Goal: Task Accomplishment & Management: Use online tool/utility

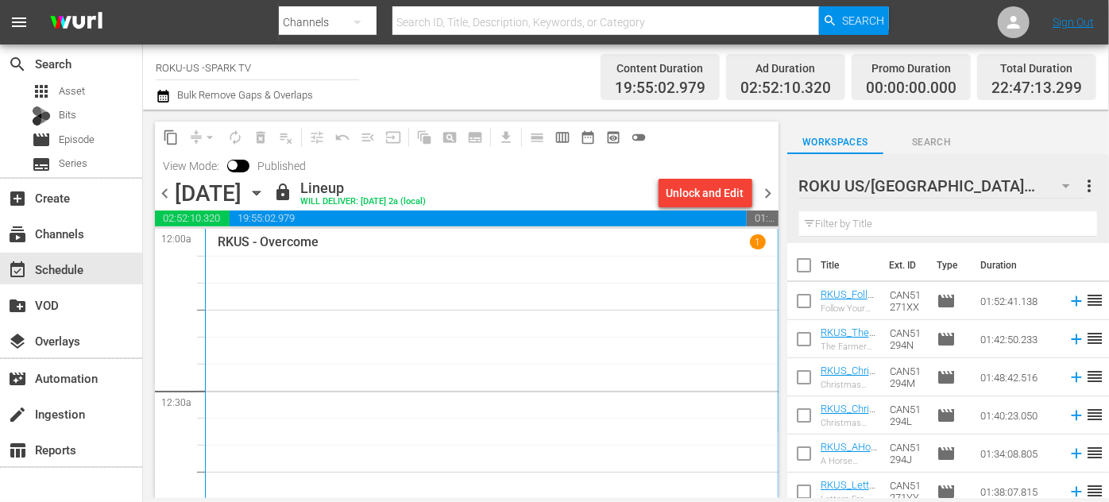
scroll to position [5432, 0]
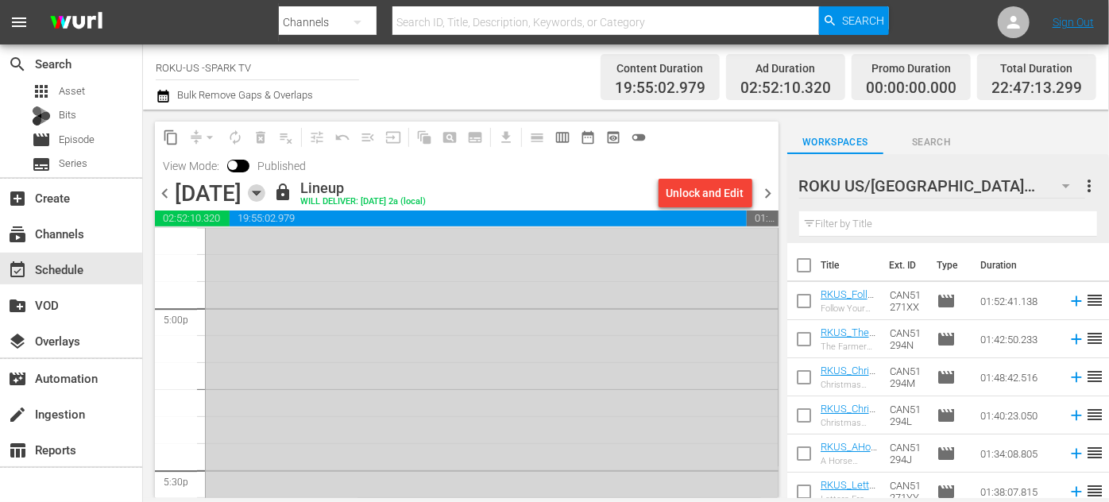
click at [265, 189] on icon "button" at bounding box center [256, 192] width 17 height 17
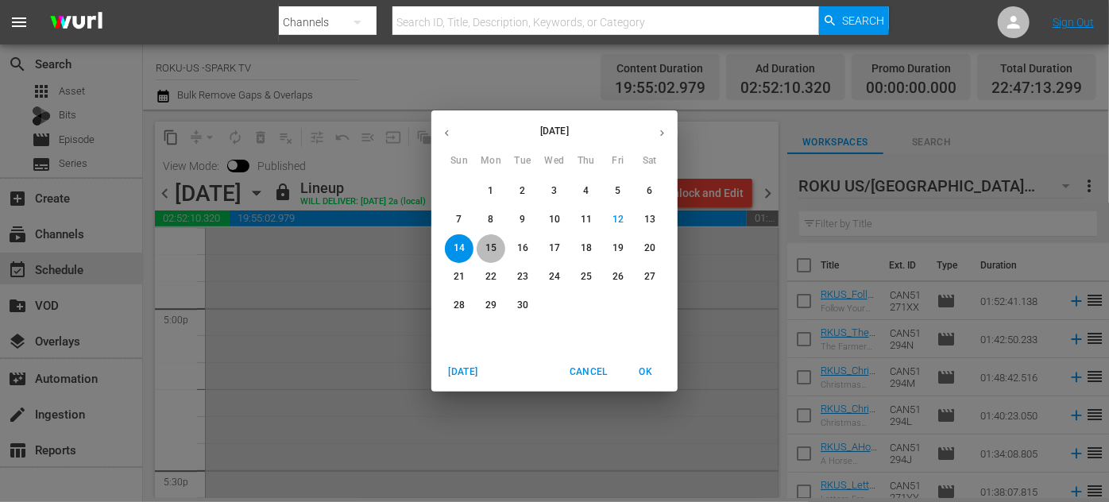
click at [492, 250] on p "15" at bounding box center [491, 249] width 11 height 14
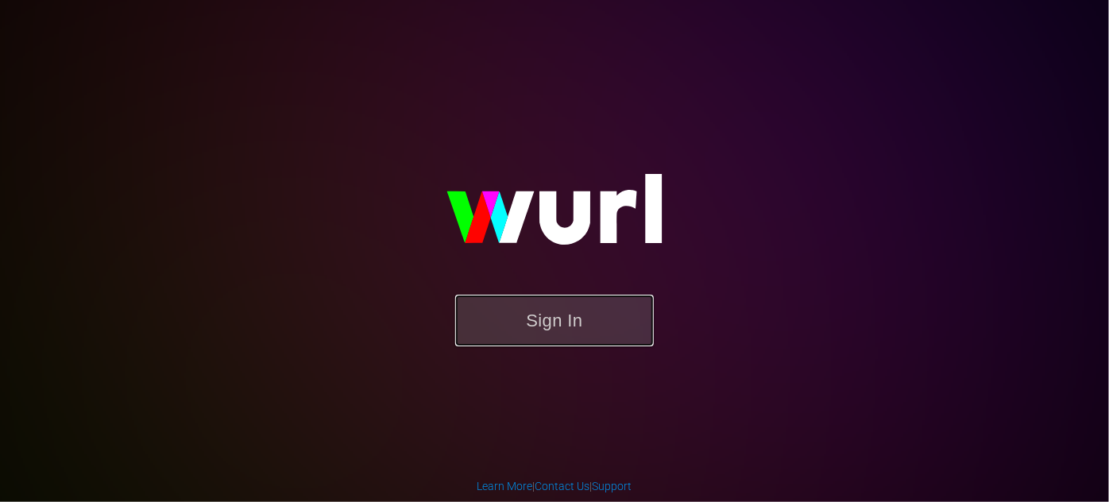
click at [579, 313] on button "Sign In" at bounding box center [554, 321] width 199 height 52
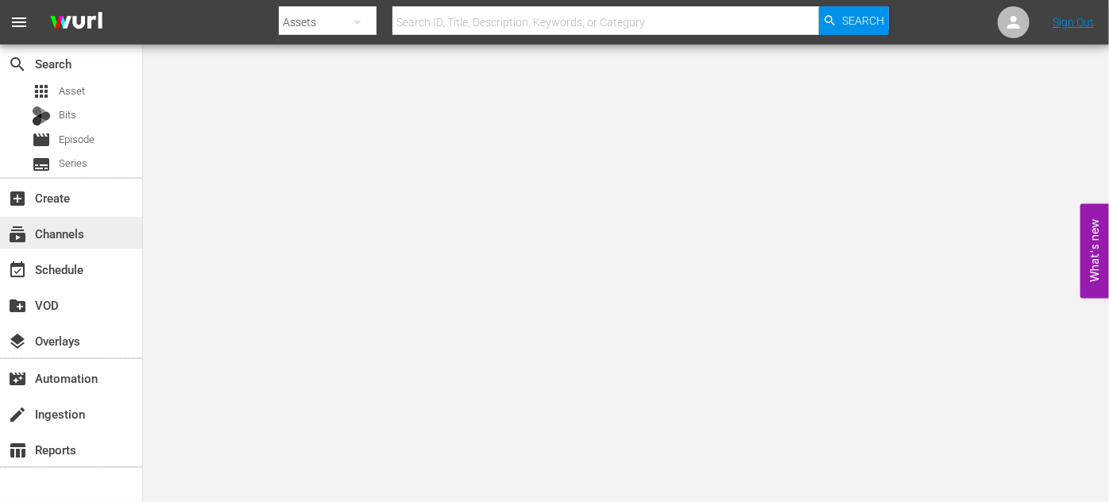
click at [79, 237] on div "subscriptions Channels" at bounding box center [44, 231] width 89 height 14
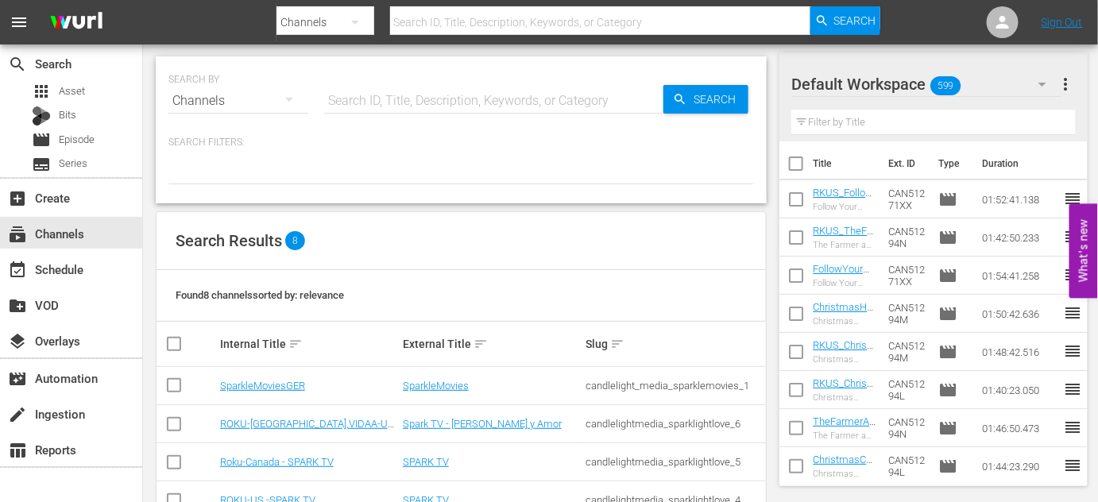
scroll to position [144, 0]
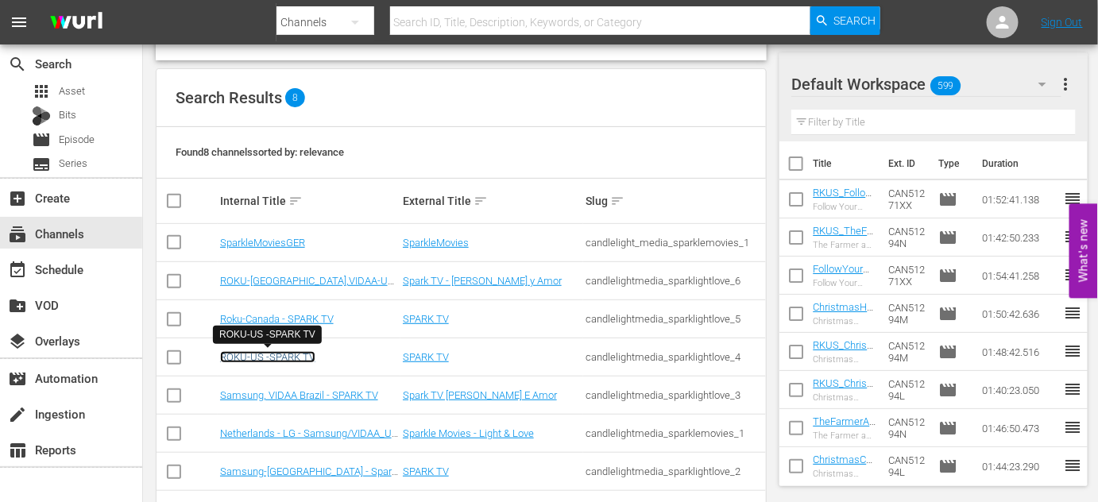
click at [289, 354] on link "ROKU-US -SPARK TV" at bounding box center [267, 357] width 95 height 12
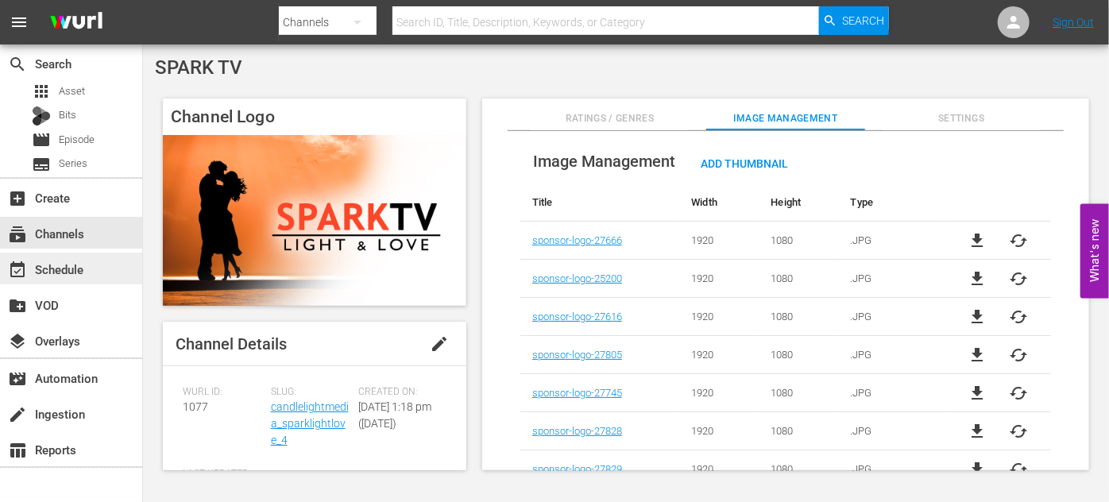
click at [83, 273] on div "event_available Schedule" at bounding box center [44, 267] width 89 height 14
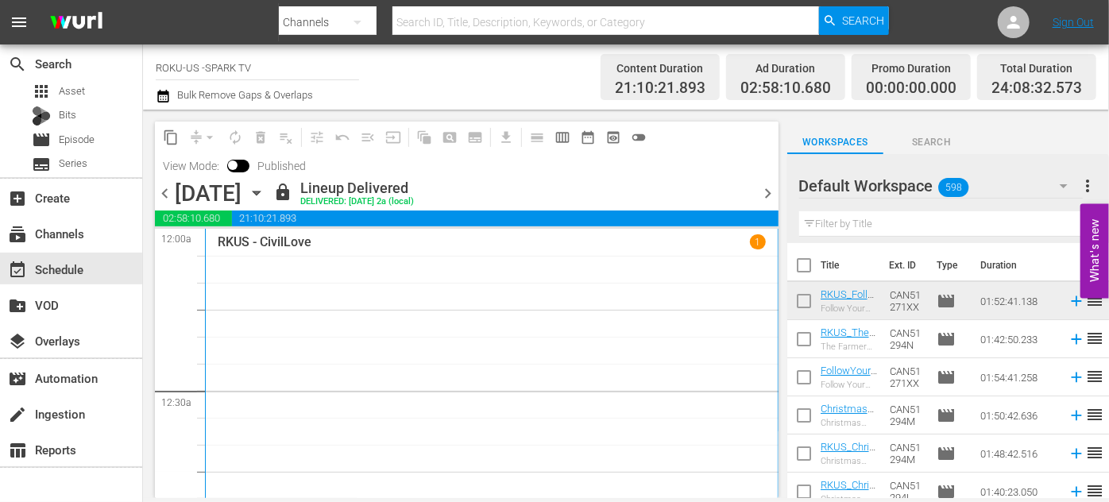
click at [265, 192] on icon "button" at bounding box center [256, 192] width 17 height 17
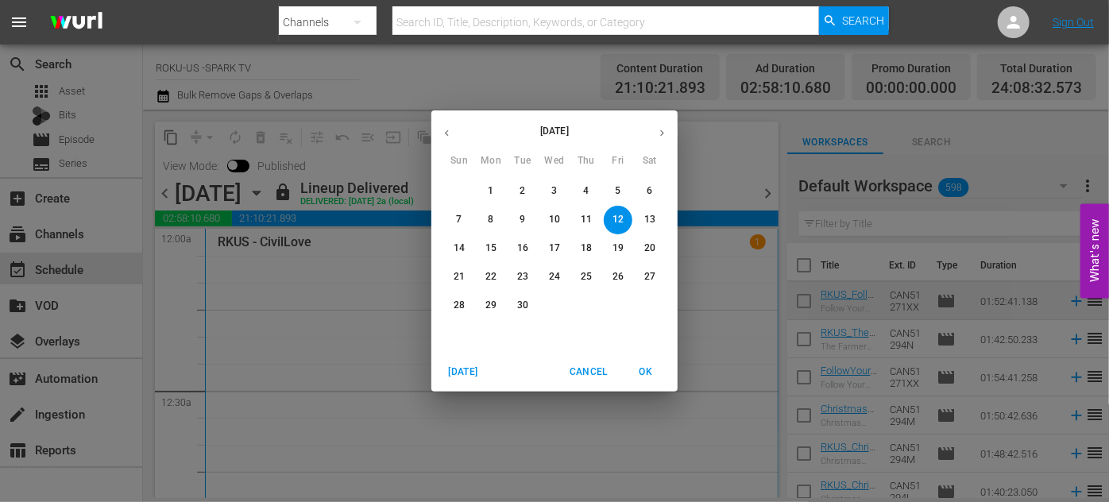
click at [488, 251] on p "15" at bounding box center [491, 249] width 11 height 14
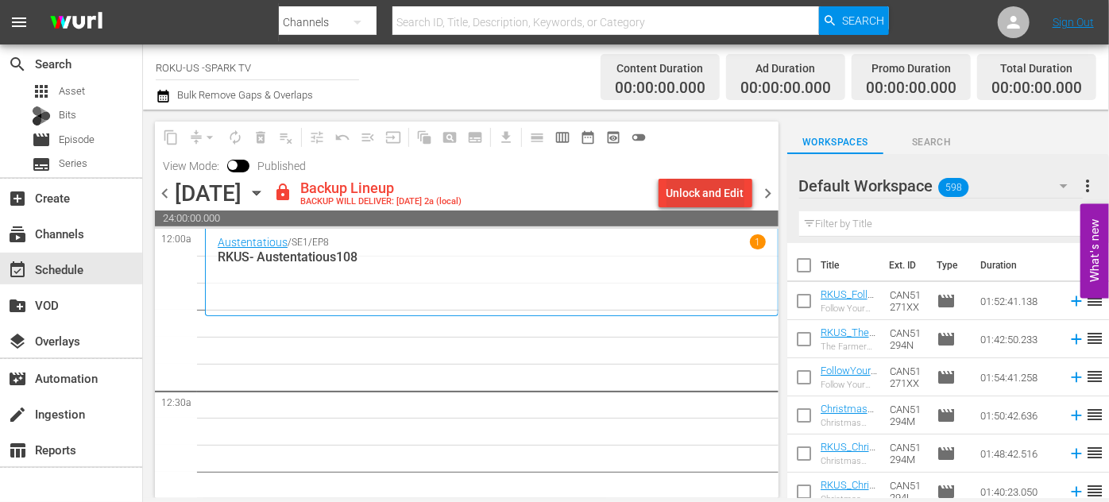
click at [691, 186] on div "Unlock and Edit" at bounding box center [706, 193] width 78 height 29
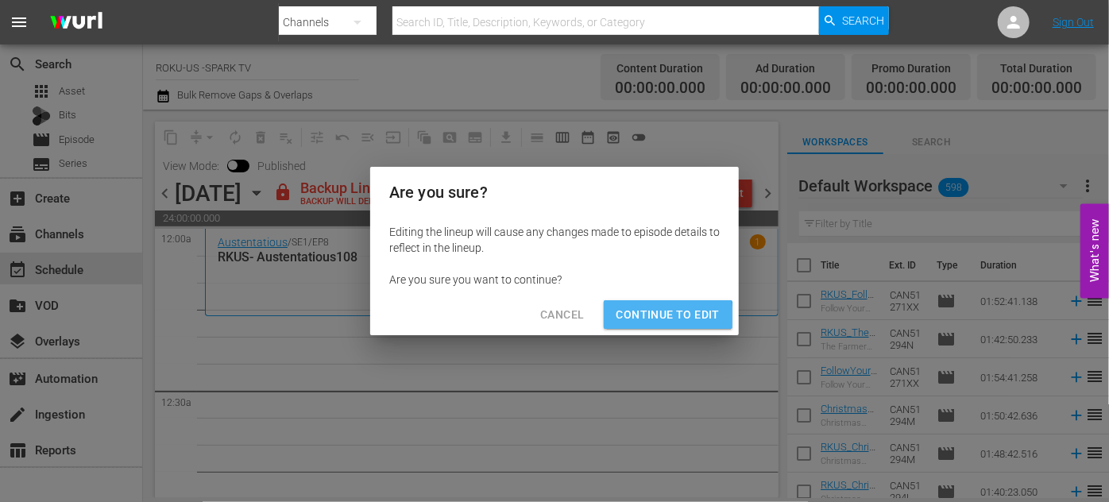
click at [663, 317] on span "Continue to Edit" at bounding box center [668, 315] width 103 height 20
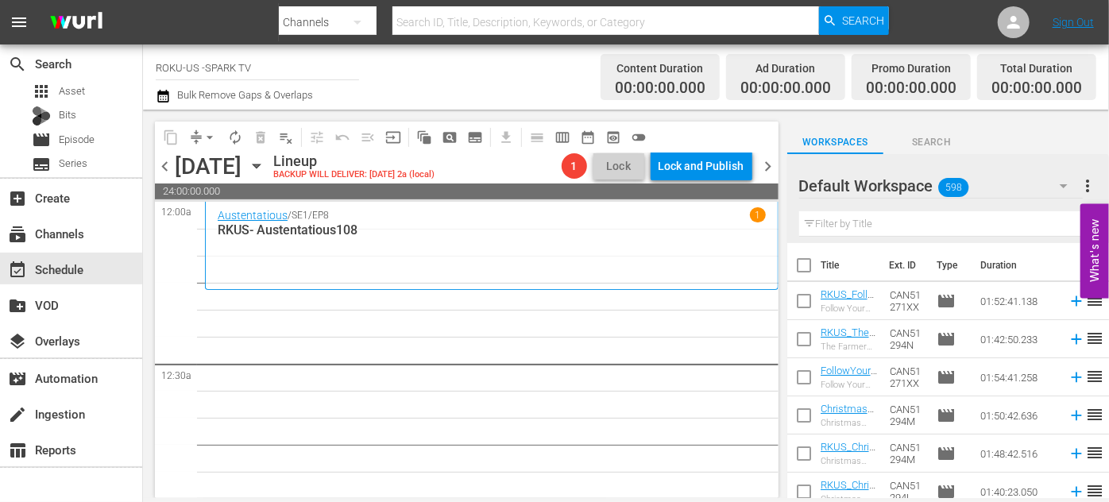
click at [1069, 187] on icon "button" at bounding box center [1064, 185] width 19 height 19
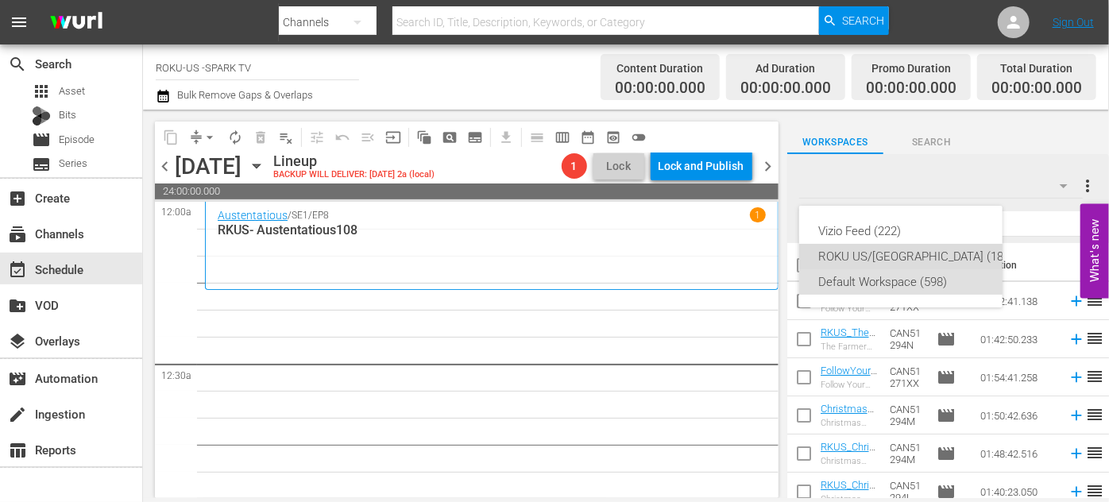
click at [888, 251] on div "ROKU US/CA (180)" at bounding box center [917, 256] width 196 height 25
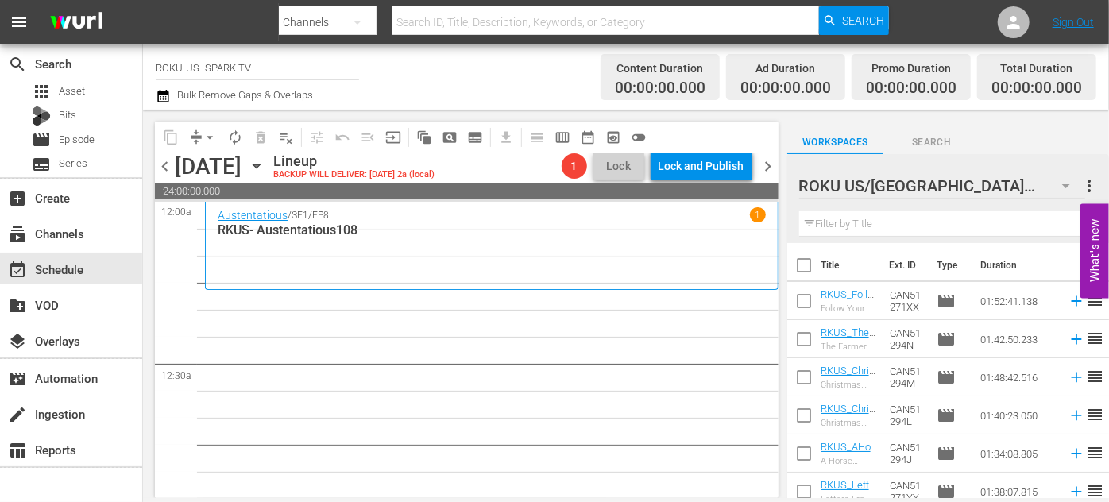
click at [873, 226] on input "text" at bounding box center [948, 223] width 298 height 25
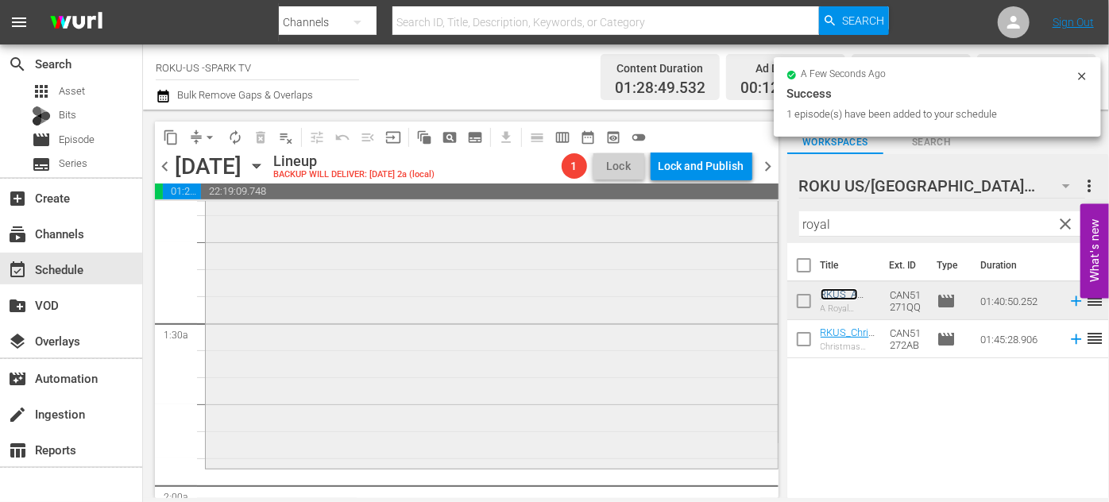
scroll to position [505, 0]
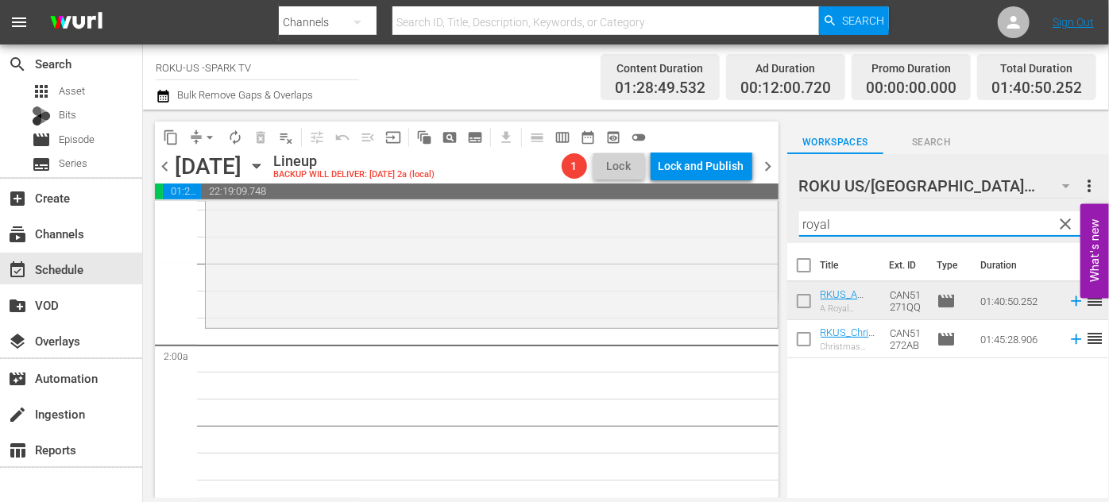
drag, startPoint x: 844, startPoint y: 230, endPoint x: 776, endPoint y: 218, distance: 68.6
click at [775, 219] on div "content_copy compress arrow_drop_down autorenew_outlined delete_forever_outline…" at bounding box center [626, 304] width 966 height 389
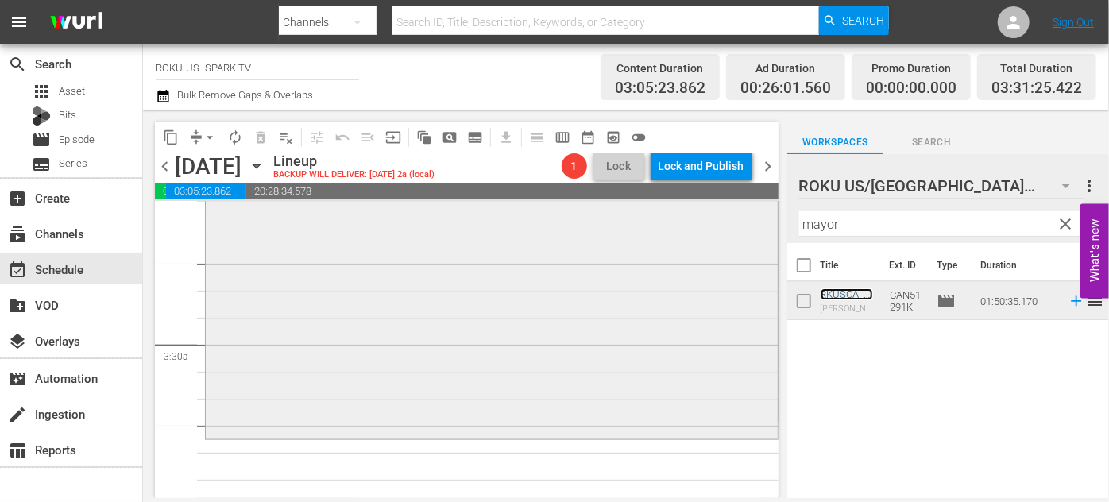
scroll to position [1155, 0]
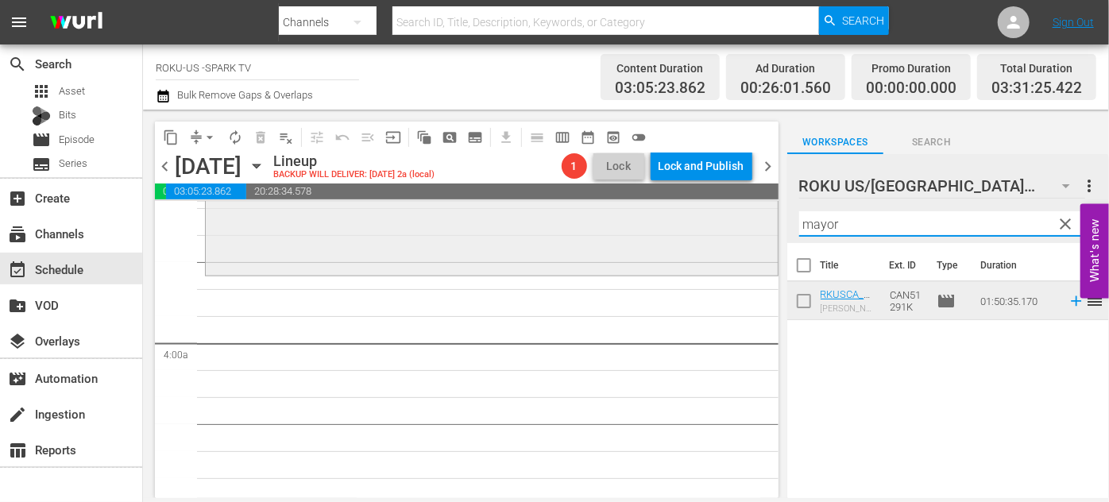
drag, startPoint x: 846, startPoint y: 223, endPoint x: 712, endPoint y: 217, distance: 134.5
click at [712, 217] on div "content_copy compress arrow_drop_down autorenew_outlined delete_forever_outline…" at bounding box center [626, 304] width 966 height 389
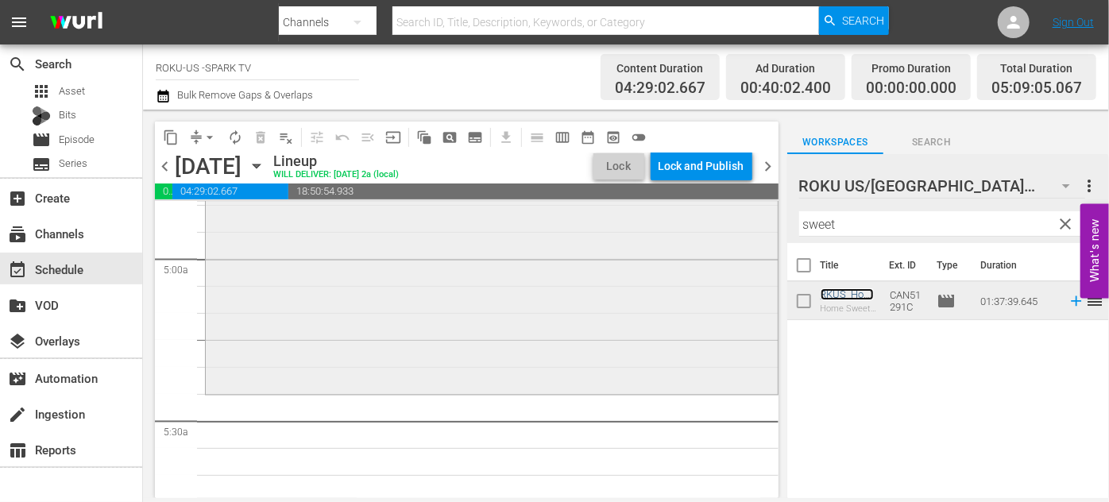
scroll to position [1589, 0]
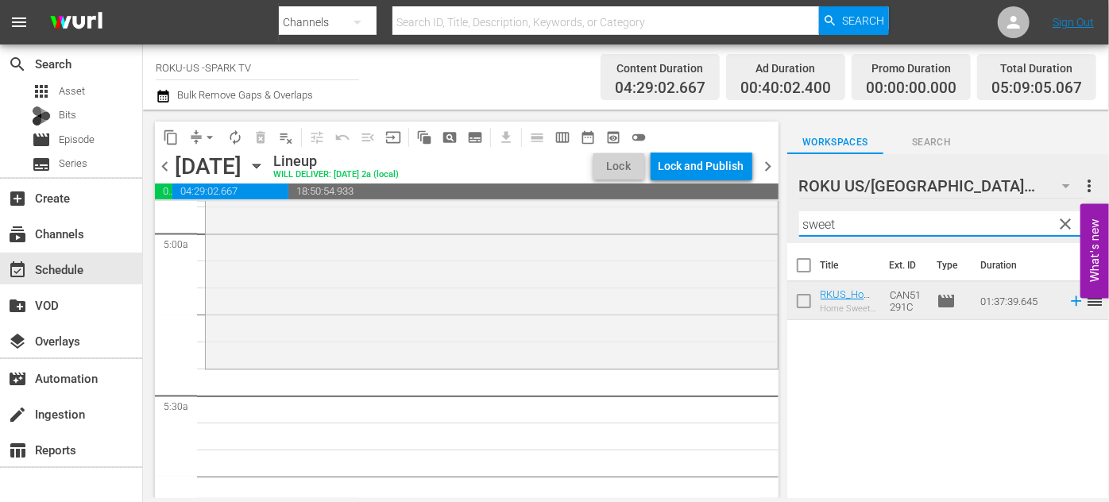
drag, startPoint x: 786, startPoint y: 221, endPoint x: 770, endPoint y: 219, distance: 16.0
click at [770, 219] on div "content_copy compress arrow_drop_down autorenew_outlined delete_forever_outline…" at bounding box center [626, 304] width 966 height 389
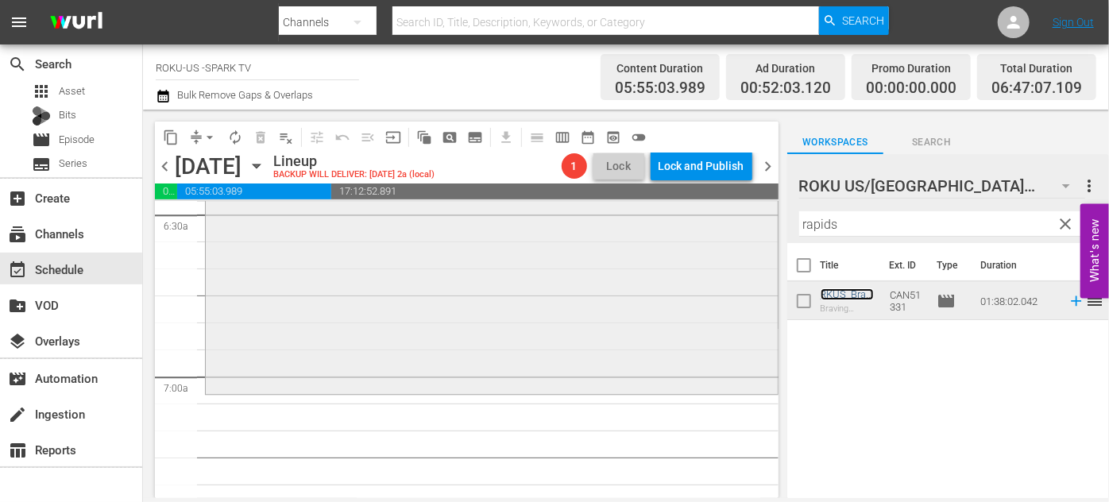
scroll to position [2167, 0]
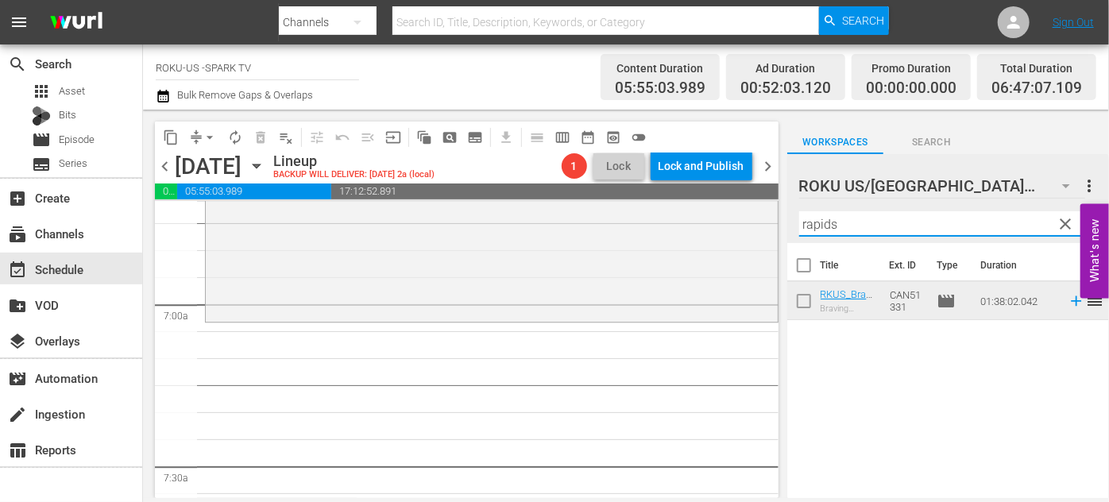
drag, startPoint x: 820, startPoint y: 227, endPoint x: 783, endPoint y: 226, distance: 37.4
click at [783, 226] on div "content_copy compress arrow_drop_down autorenew_outlined delete_forever_outline…" at bounding box center [626, 304] width 966 height 389
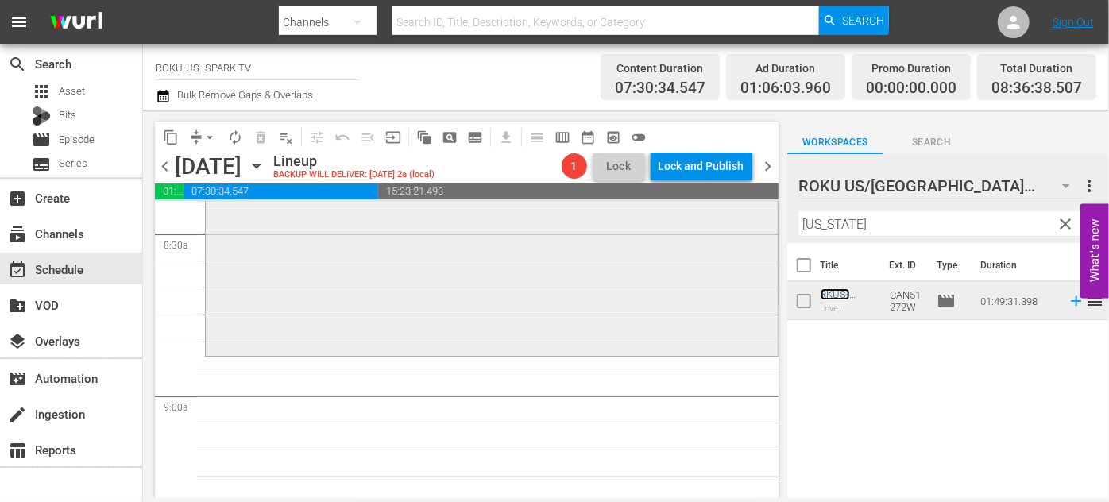
scroll to position [2745, 0]
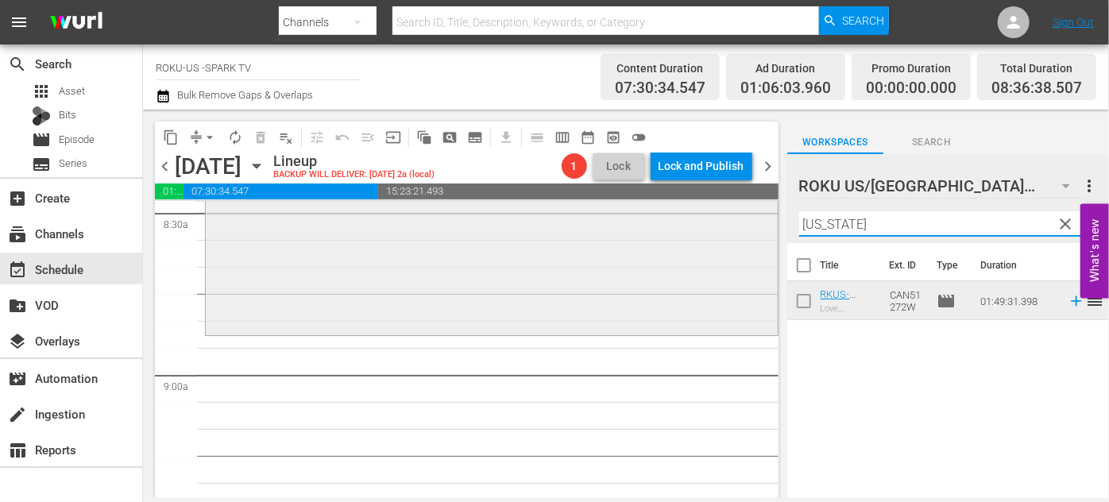
drag, startPoint x: 853, startPoint y: 221, endPoint x: 749, endPoint y: 219, distance: 103.3
click at [749, 220] on div "content_copy compress arrow_drop_down autorenew_outlined delete_forever_outline…" at bounding box center [626, 304] width 966 height 389
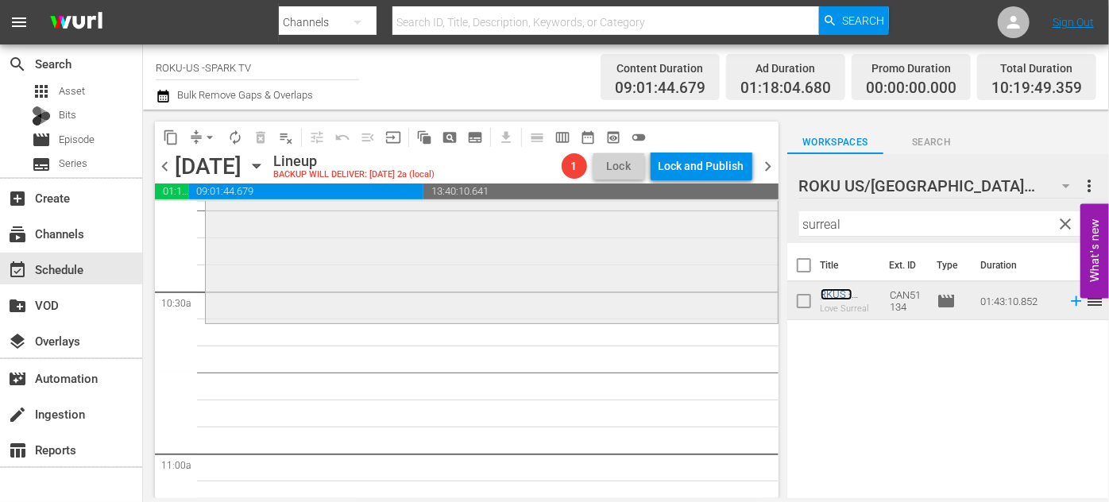
scroll to position [3323, 0]
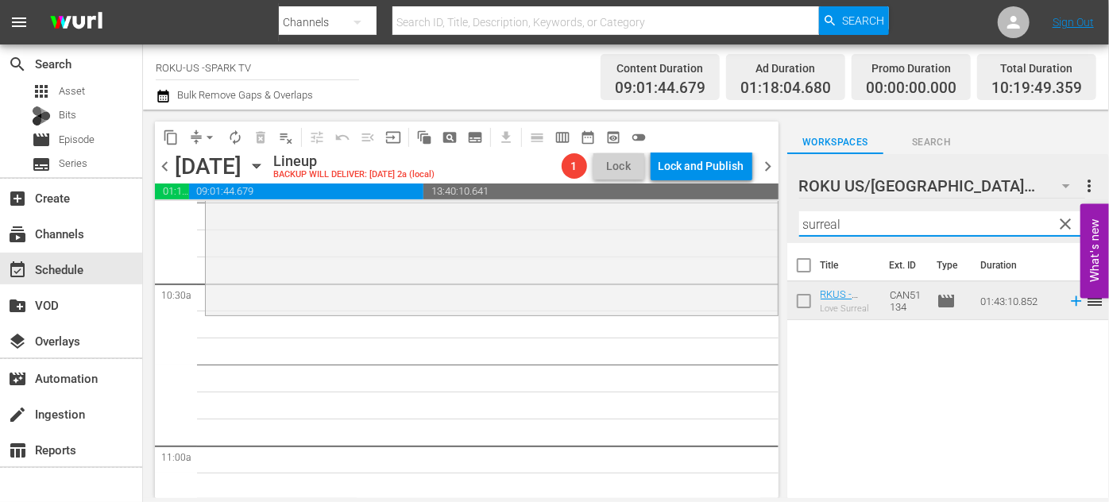
drag, startPoint x: 875, startPoint y: 228, endPoint x: 774, endPoint y: 223, distance: 101.1
click at [774, 223] on div "content_copy compress arrow_drop_down autorenew_outlined delete_forever_outline…" at bounding box center [626, 304] width 966 height 389
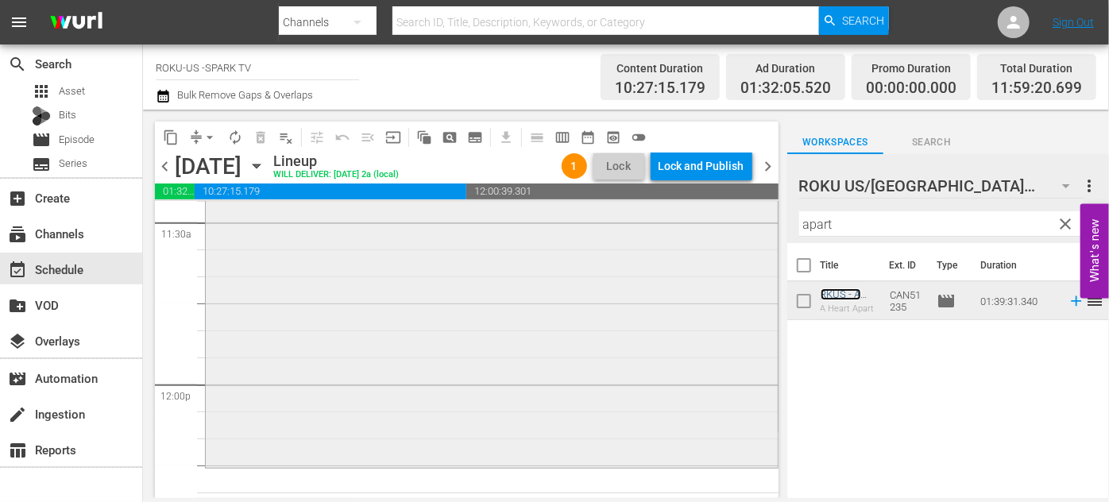
scroll to position [3756, 0]
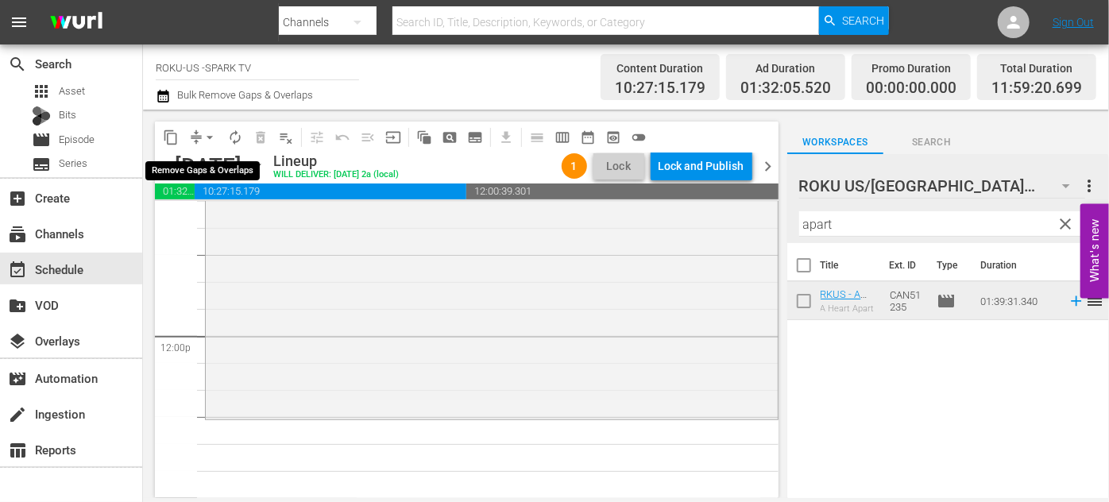
click at [213, 135] on span "arrow_drop_down" at bounding box center [210, 138] width 16 height 16
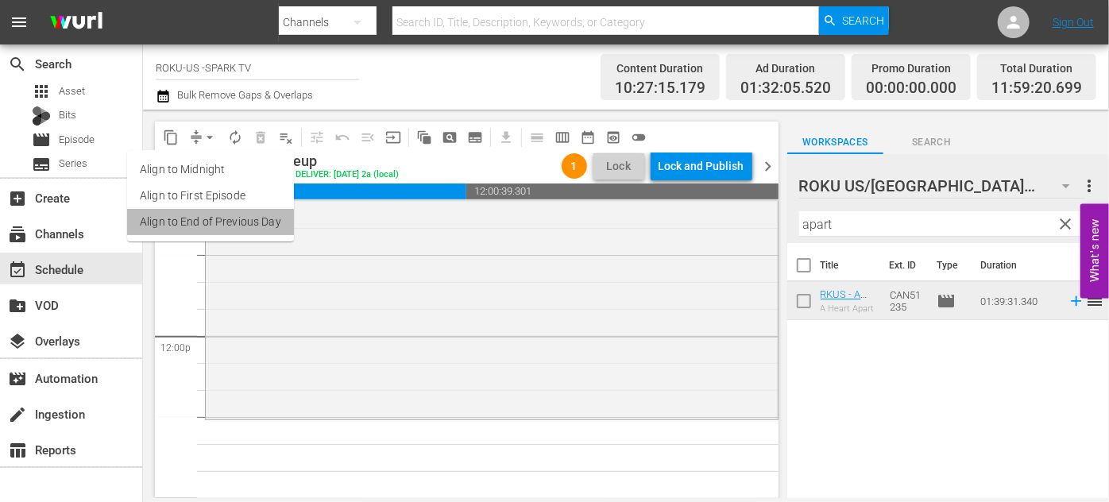
click at [246, 219] on li "Align to End of Previous Day" at bounding box center [210, 222] width 167 height 26
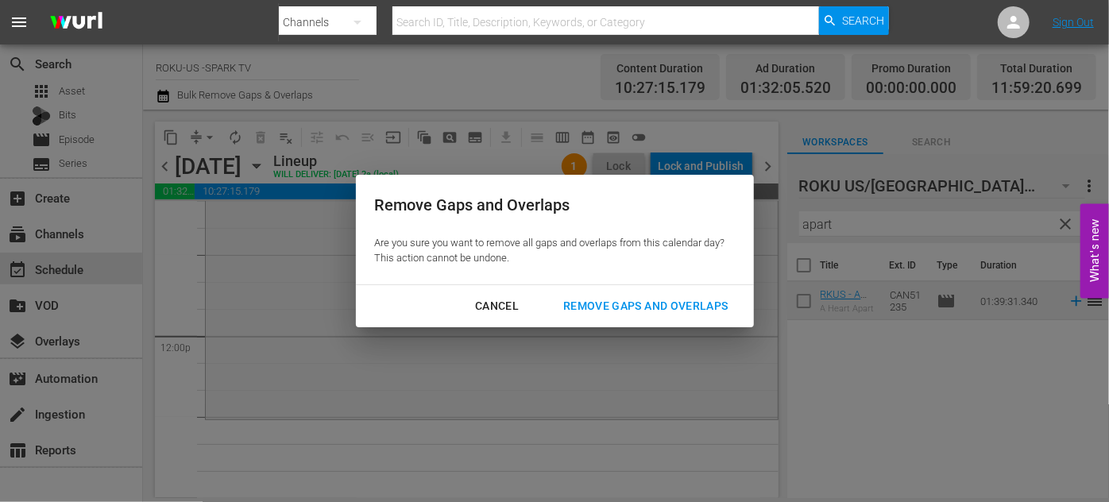
click at [629, 304] on div "Remove Gaps and Overlaps" at bounding box center [646, 306] width 190 height 20
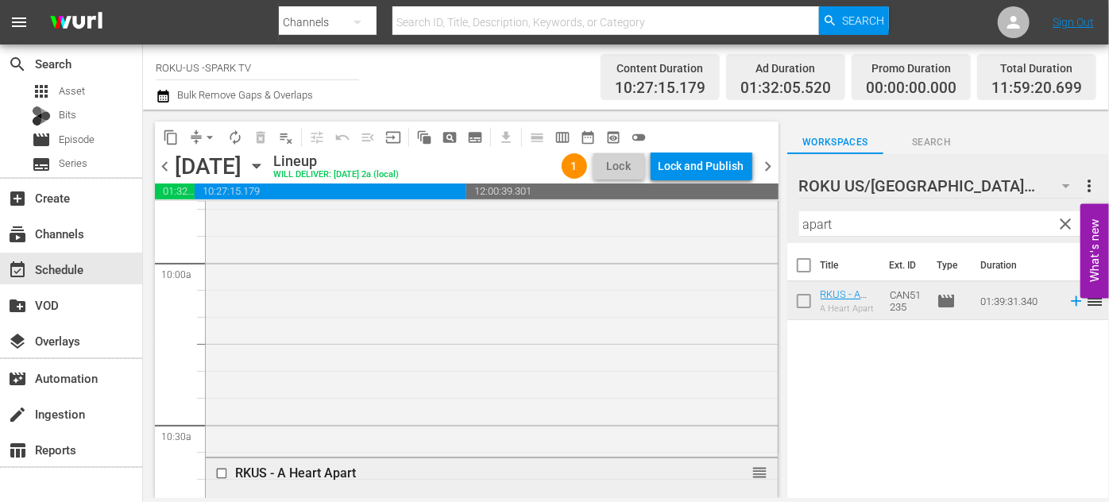
scroll to position [3179, 0]
click at [209, 135] on span "arrow_drop_down" at bounding box center [210, 138] width 16 height 16
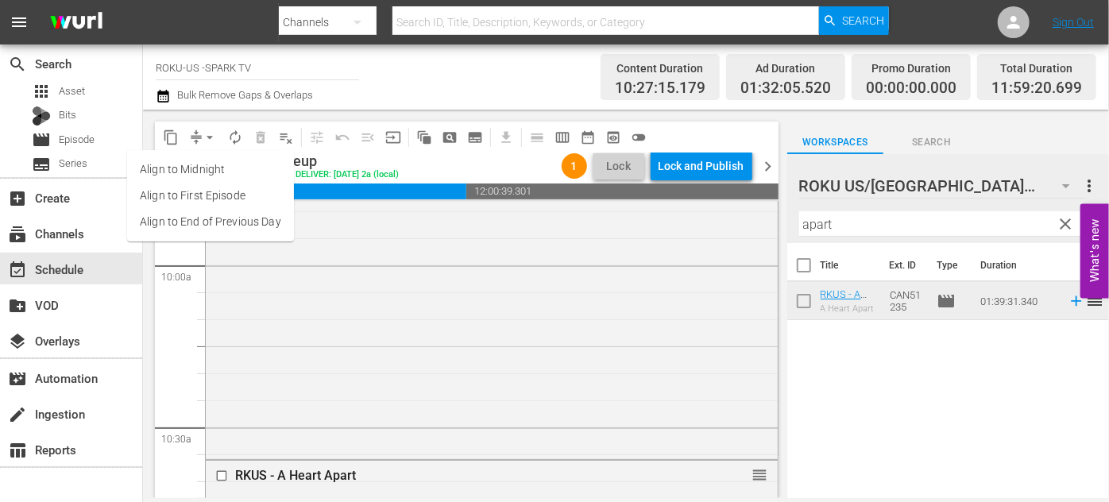
click at [234, 215] on li "Align to End of Previous Day" at bounding box center [210, 222] width 167 height 26
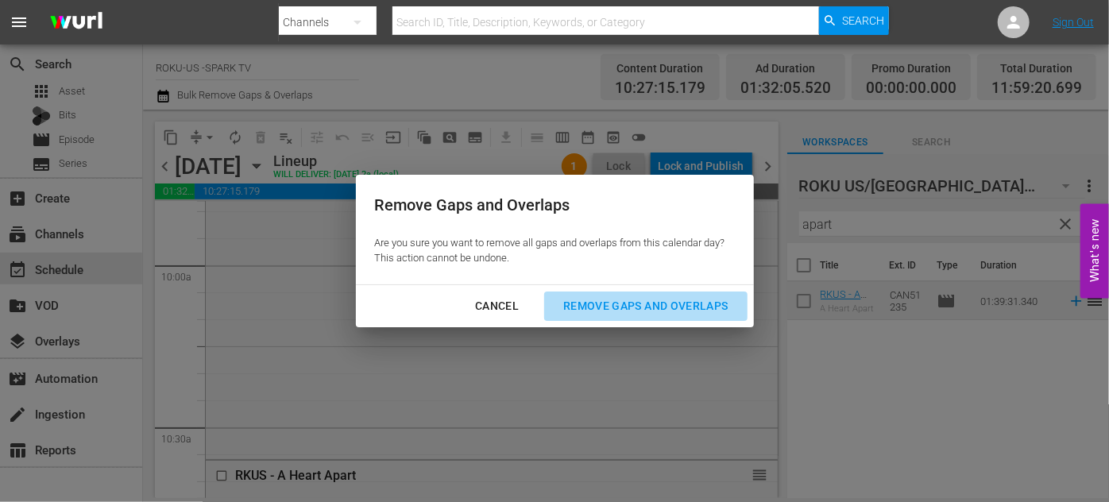
click at [608, 311] on div "Remove Gaps and Overlaps" at bounding box center [646, 306] width 190 height 20
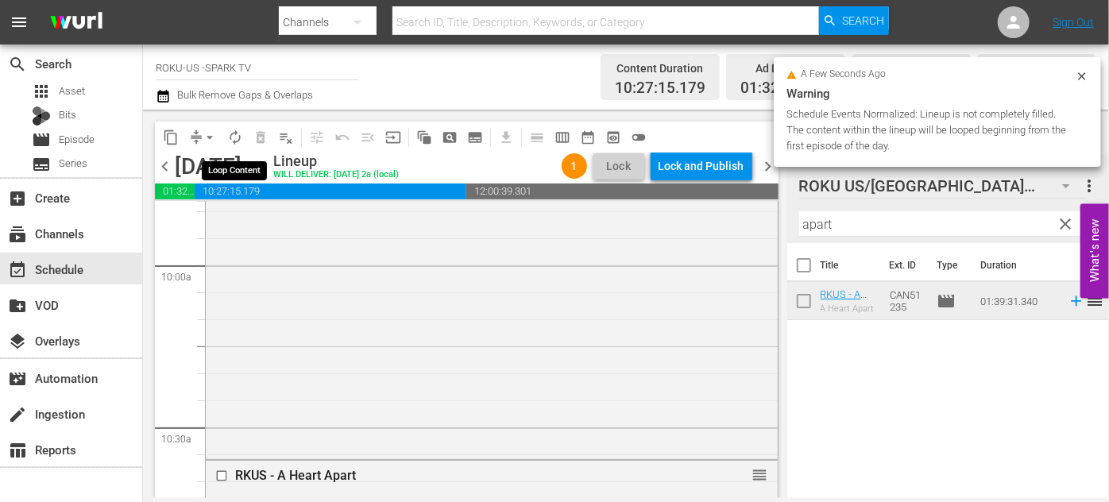
click at [235, 137] on span "autorenew_outlined" at bounding box center [235, 138] width 16 height 16
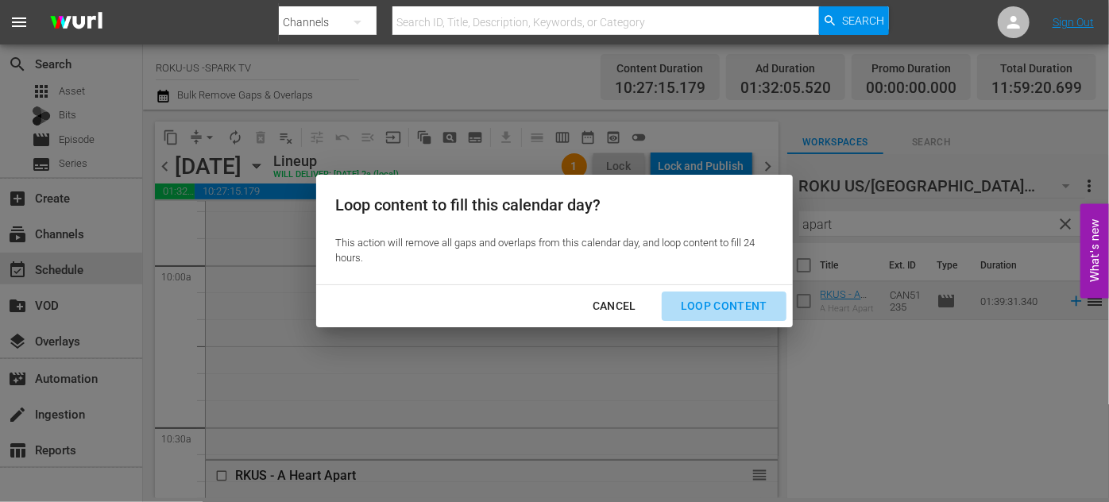
click at [739, 304] on div "Loop Content" at bounding box center [724, 306] width 112 height 20
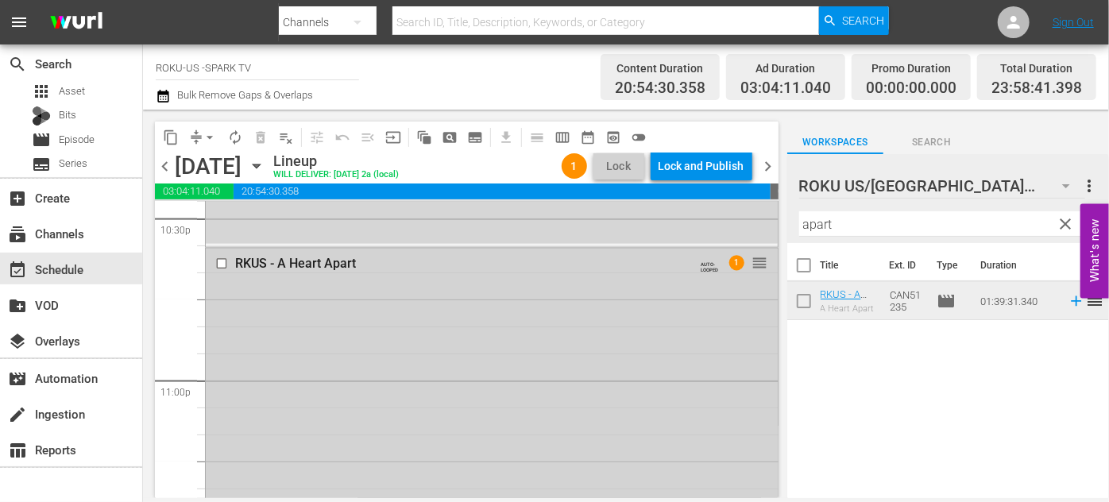
scroll to position [7277, 0]
click at [711, 162] on div "Lock and Publish" at bounding box center [702, 166] width 86 height 29
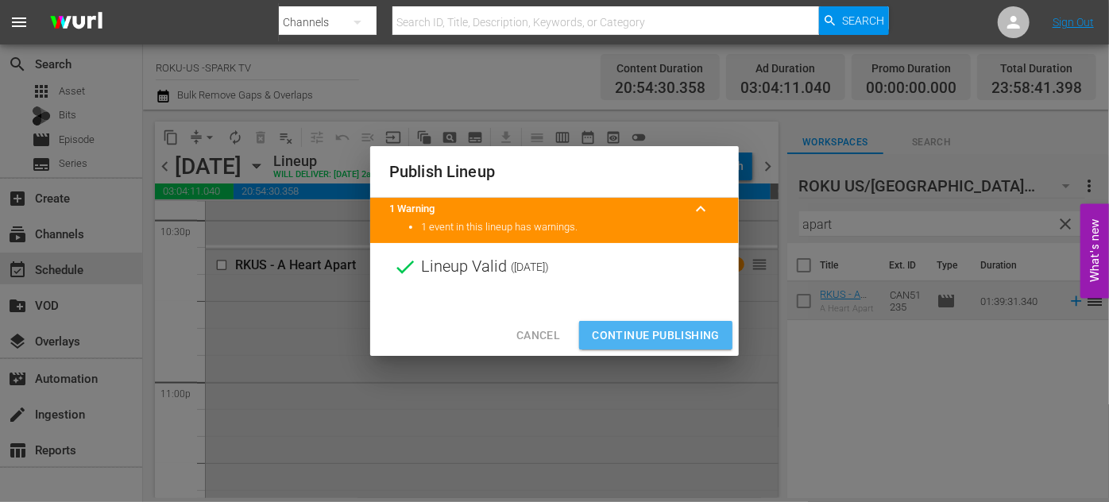
click at [660, 327] on span "Continue Publishing" at bounding box center [656, 336] width 128 height 20
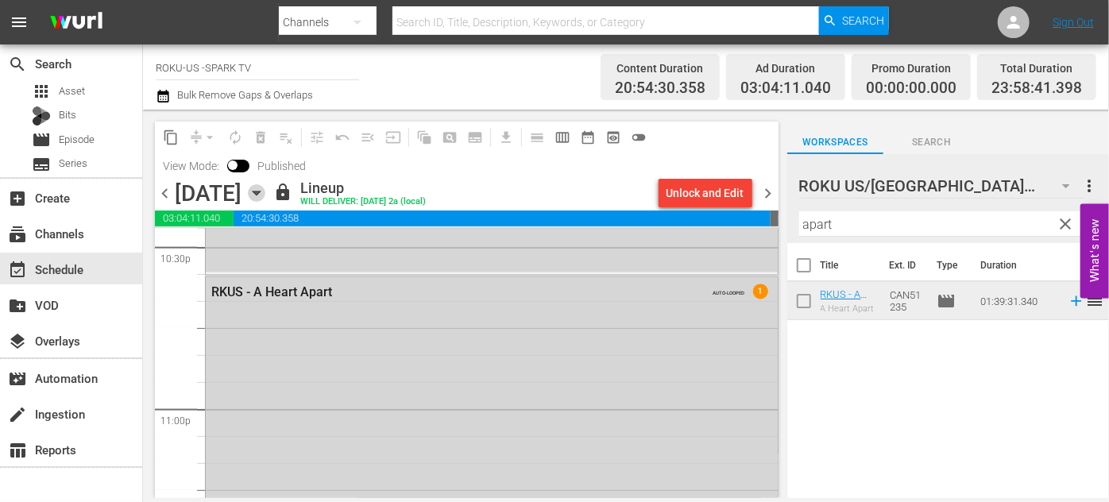
click at [265, 195] on icon "button" at bounding box center [256, 192] width 17 height 17
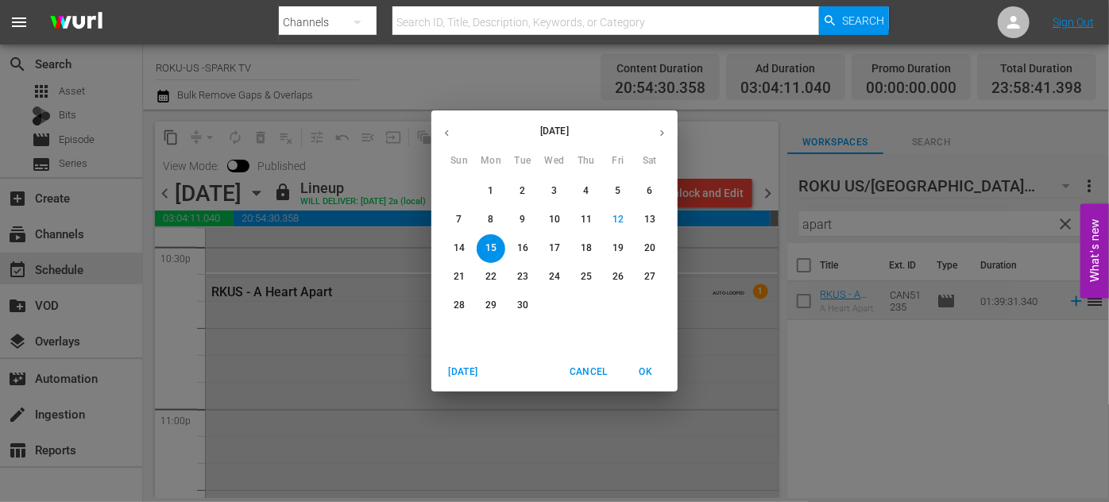
click at [528, 246] on p "16" at bounding box center [522, 249] width 11 height 14
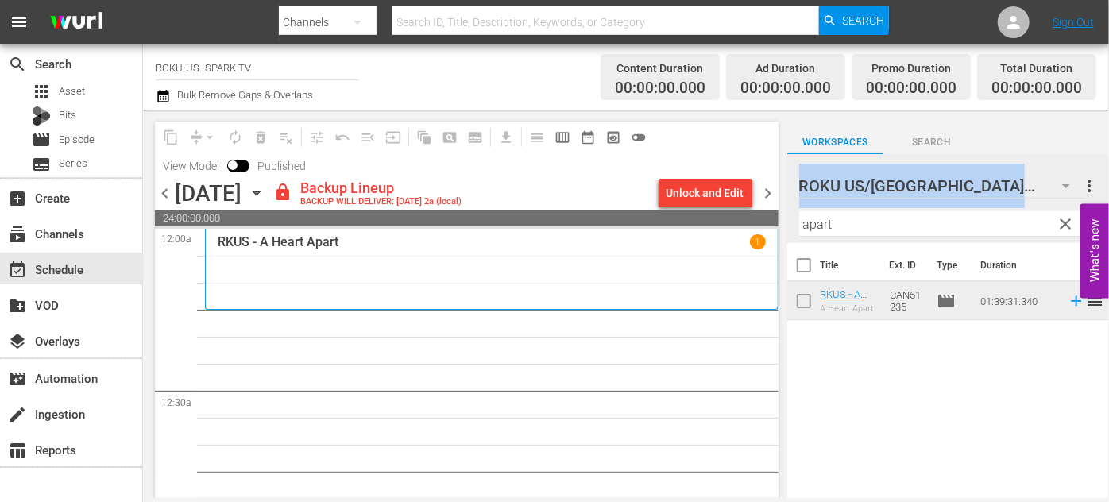
drag, startPoint x: 767, startPoint y: 476, endPoint x: 807, endPoint y: 240, distance: 239.3
click at [807, 240] on div "content_copy compress arrow_drop_down autorenew_outlined delete_forever_outline…" at bounding box center [626, 304] width 966 height 389
click at [697, 188] on div "Unlock and Edit" at bounding box center [706, 193] width 78 height 29
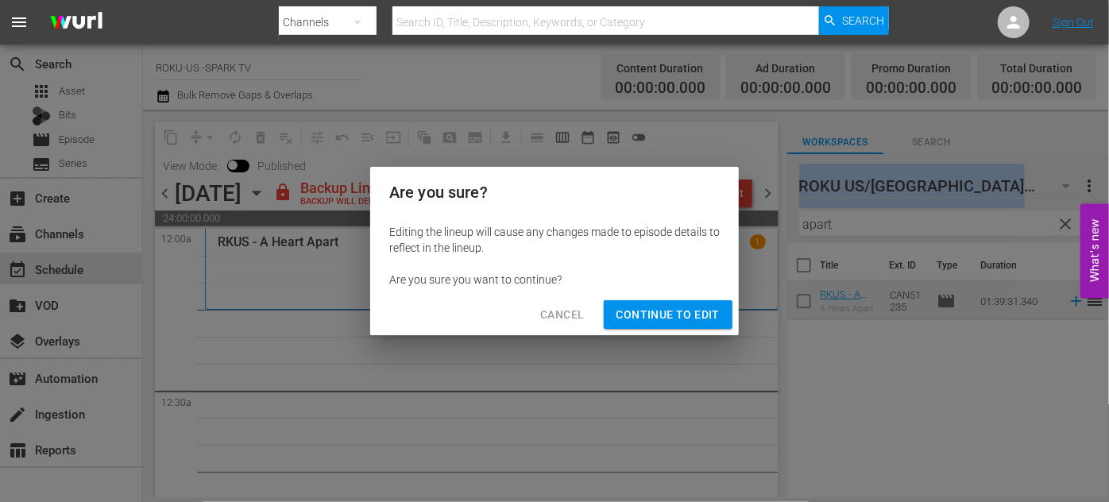
click at [687, 313] on span "Continue to Edit" at bounding box center [668, 315] width 103 height 20
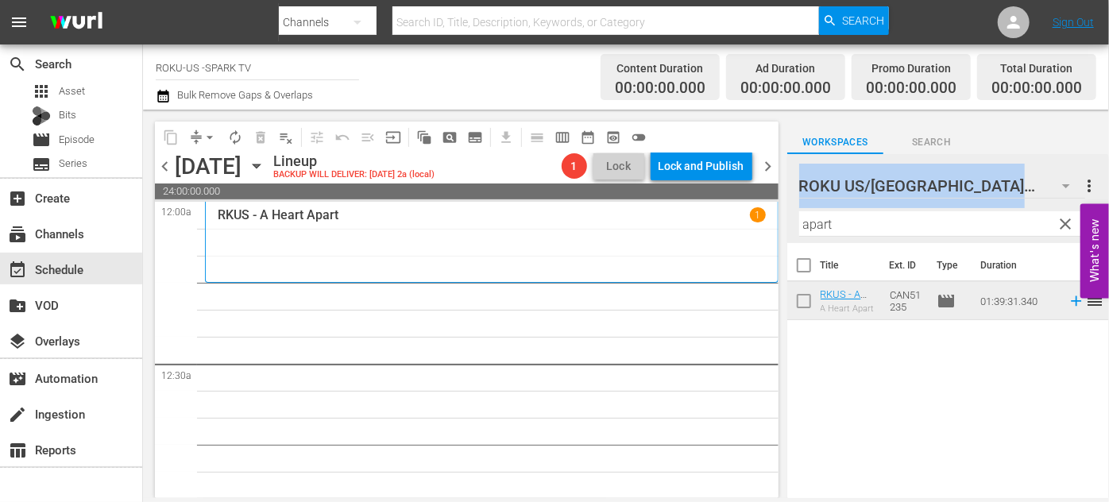
click at [852, 219] on input "apart" at bounding box center [948, 223] width 298 height 25
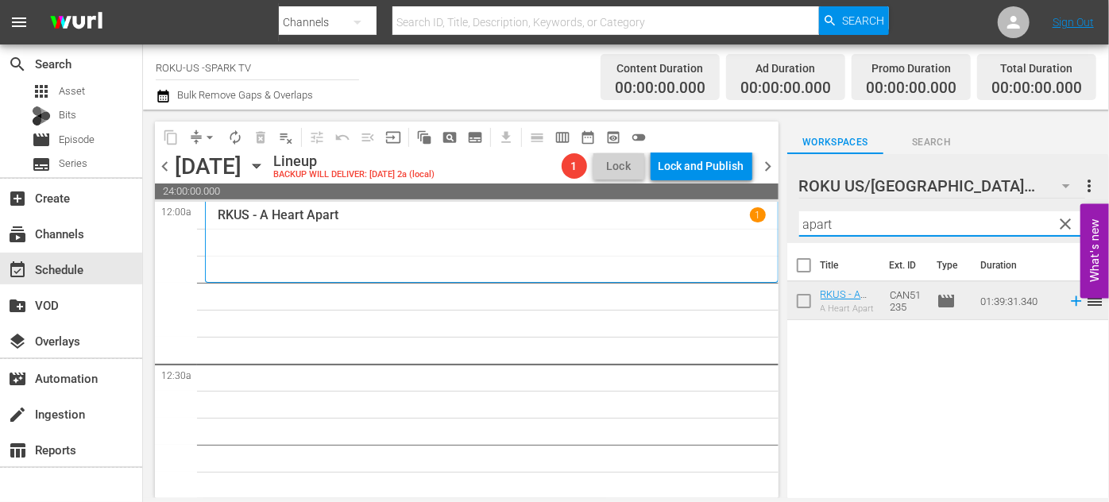
drag, startPoint x: 852, startPoint y: 219, endPoint x: 792, endPoint y: 221, distance: 60.4
click at [792, 220] on div "ROKU US/CA 180 ROKU US/CA more_vert clear Filter by Title apart" at bounding box center [949, 198] width 322 height 89
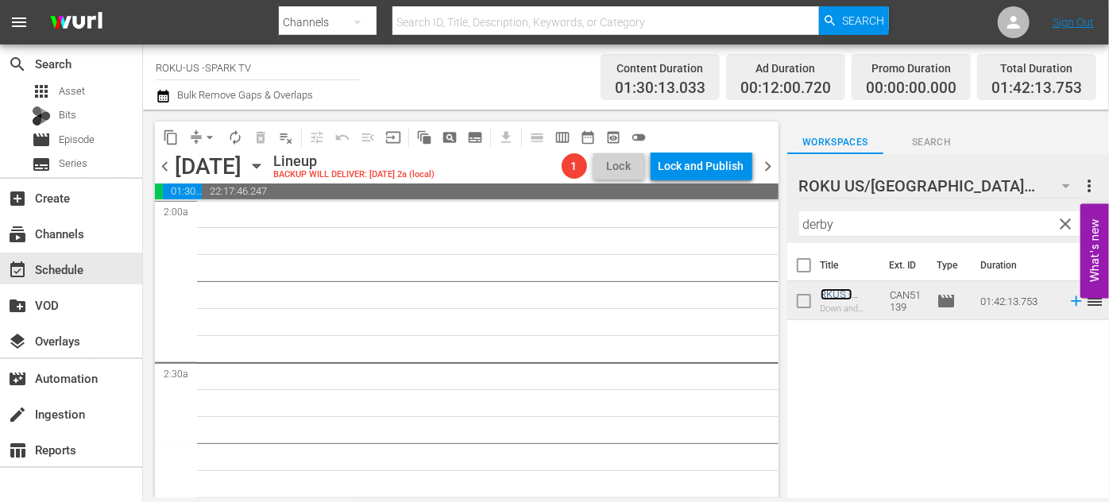
scroll to position [578, 0]
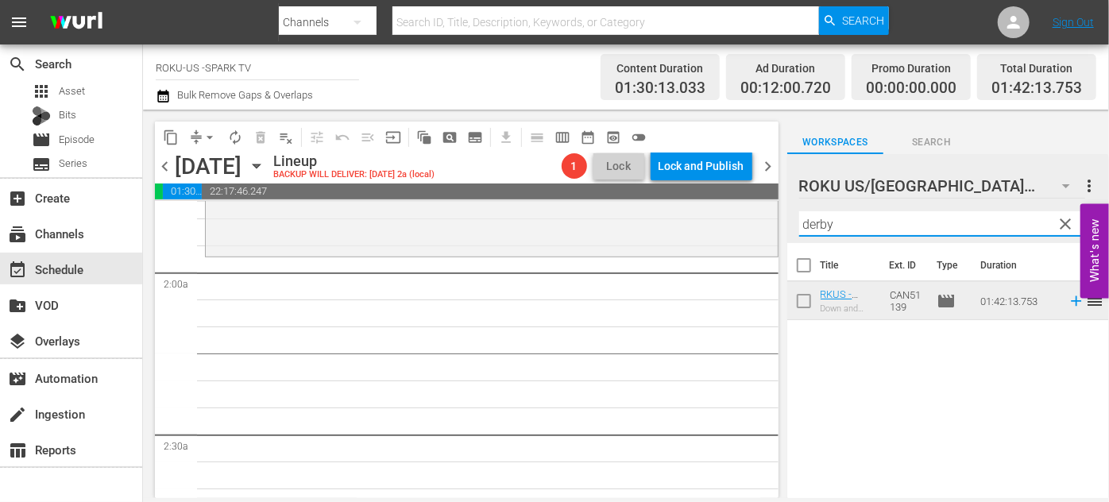
drag, startPoint x: 871, startPoint y: 228, endPoint x: 787, endPoint y: 228, distance: 84.2
click at [788, 228] on div "ROKU US/CA 180 ROKU US/CA more_vert clear Filter by Title derby" at bounding box center [949, 198] width 322 height 89
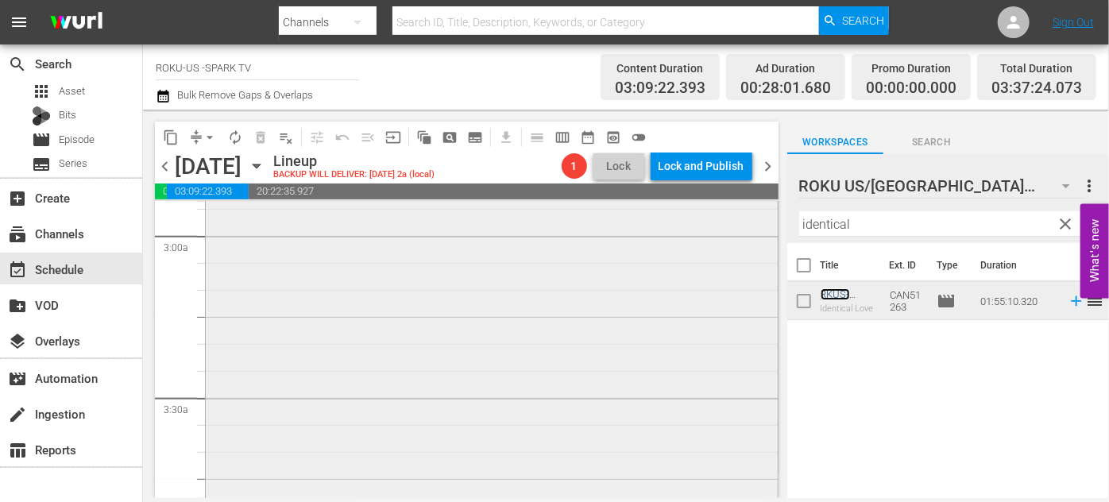
scroll to position [1228, 0]
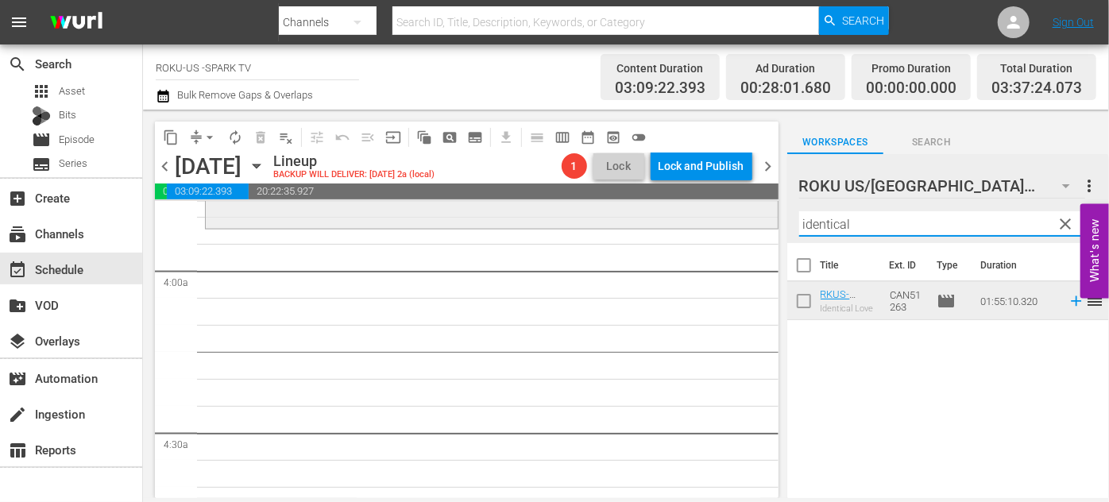
drag, startPoint x: 857, startPoint y: 220, endPoint x: 737, endPoint y: 215, distance: 119.3
click at [737, 215] on div "content_copy compress arrow_drop_down autorenew_outlined delete_forever_outline…" at bounding box center [626, 304] width 966 height 389
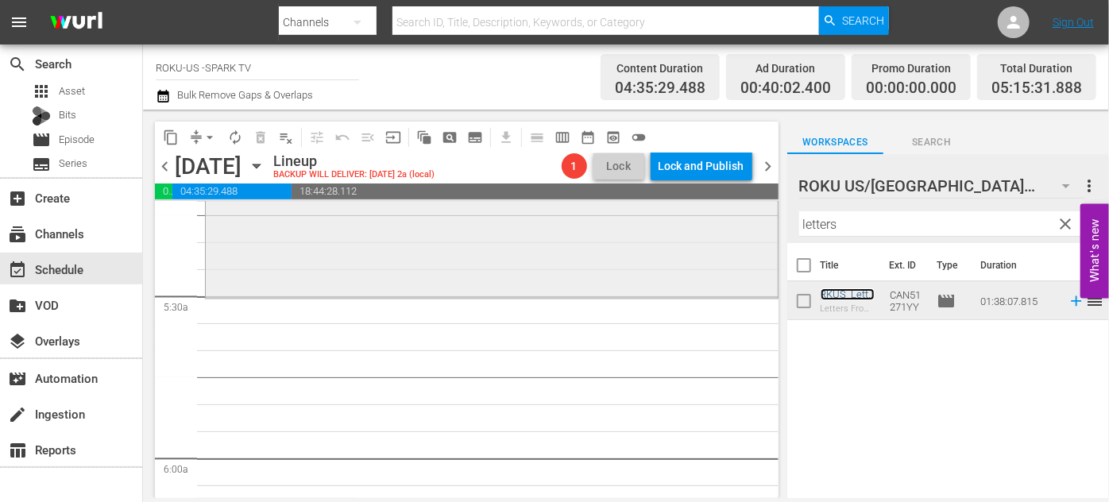
scroll to position [1733, 0]
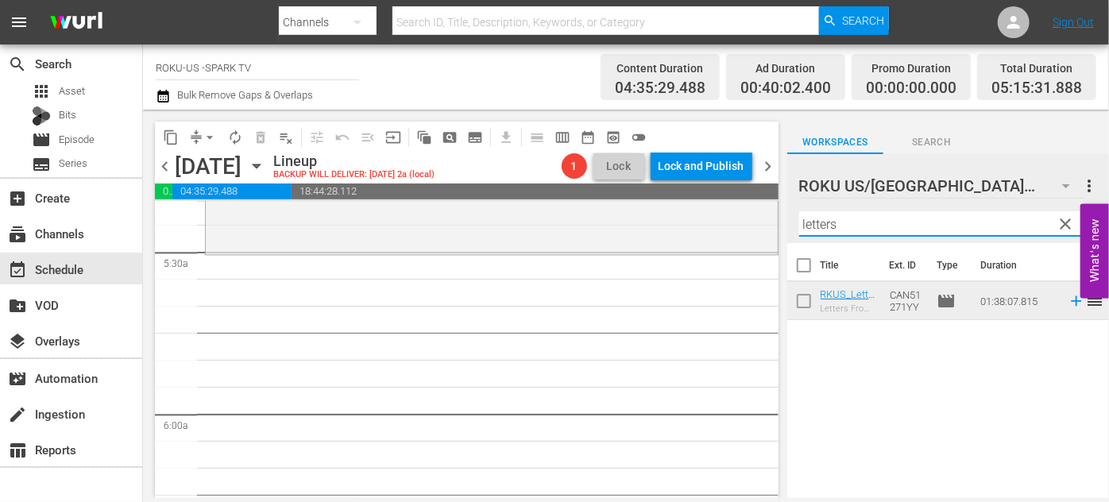
drag, startPoint x: 856, startPoint y: 226, endPoint x: 772, endPoint y: 222, distance: 84.3
click at [772, 222] on div "content_copy compress arrow_drop_down autorenew_outlined delete_forever_outline…" at bounding box center [626, 304] width 966 height 389
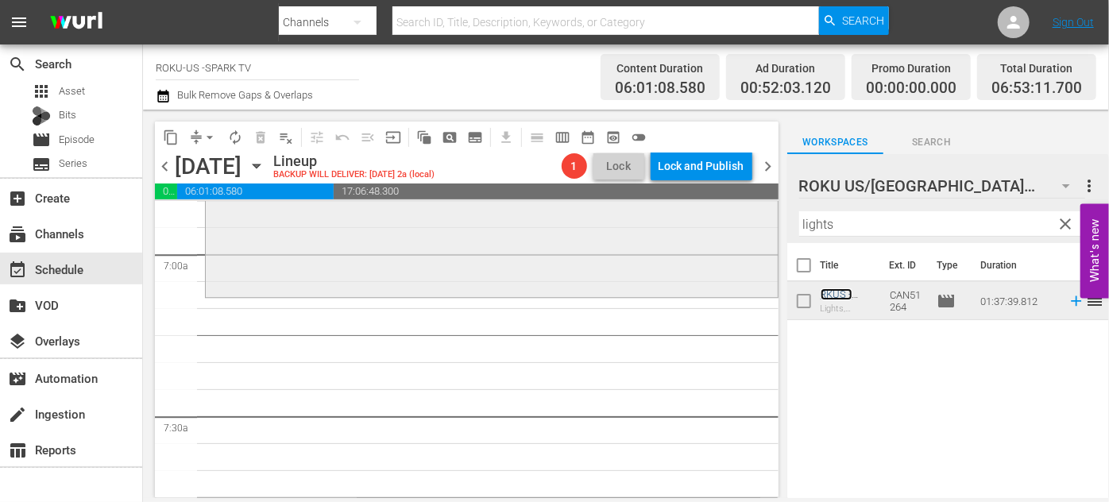
scroll to position [2239, 0]
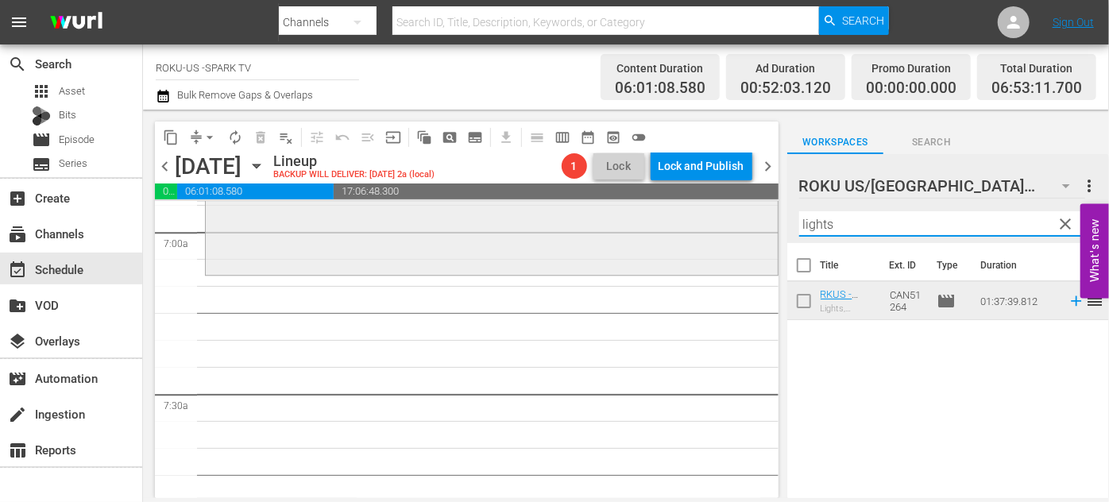
drag, startPoint x: 852, startPoint y: 219, endPoint x: 708, endPoint y: 214, distance: 143.9
click at [707, 214] on div "content_copy compress arrow_drop_down autorenew_outlined delete_forever_outline…" at bounding box center [626, 304] width 966 height 389
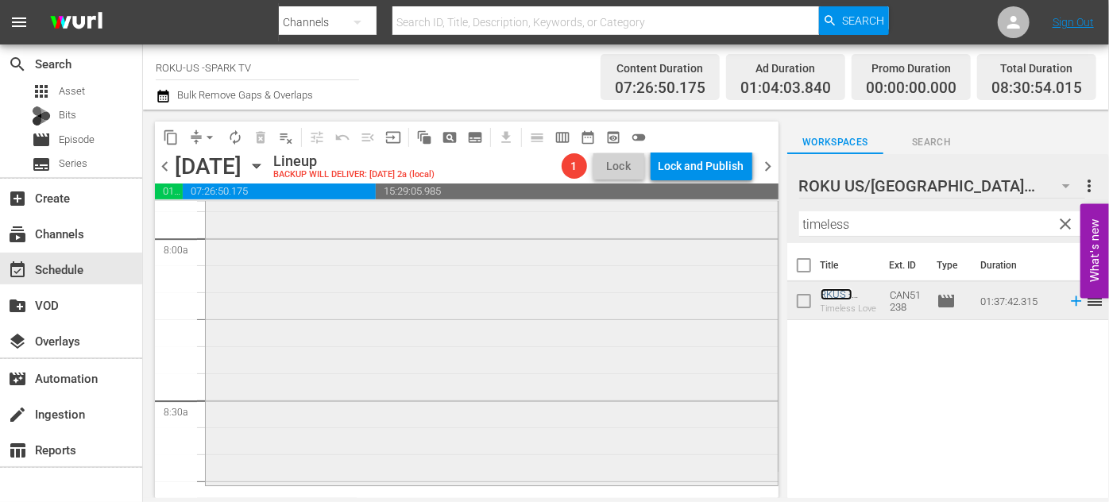
scroll to position [2745, 0]
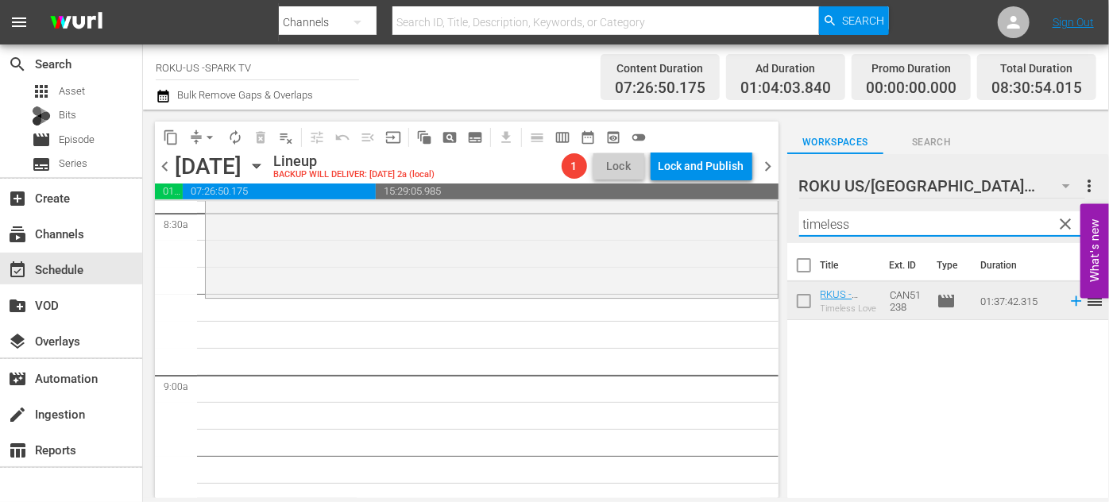
drag, startPoint x: 873, startPoint y: 228, endPoint x: 772, endPoint y: 223, distance: 101.1
click at [772, 223] on div "content_copy compress arrow_drop_down autorenew_outlined delete_forever_outline…" at bounding box center [626, 304] width 966 height 389
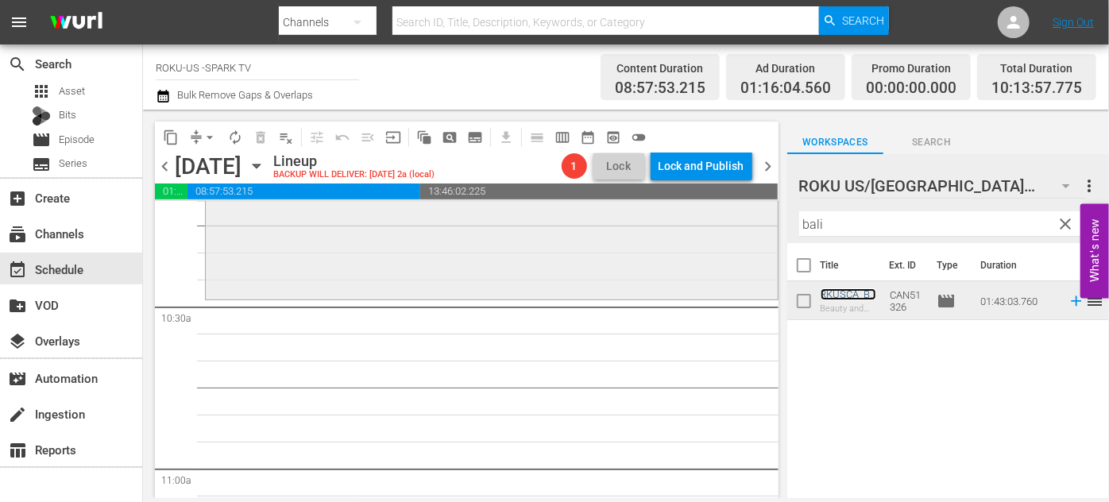
scroll to position [3323, 0]
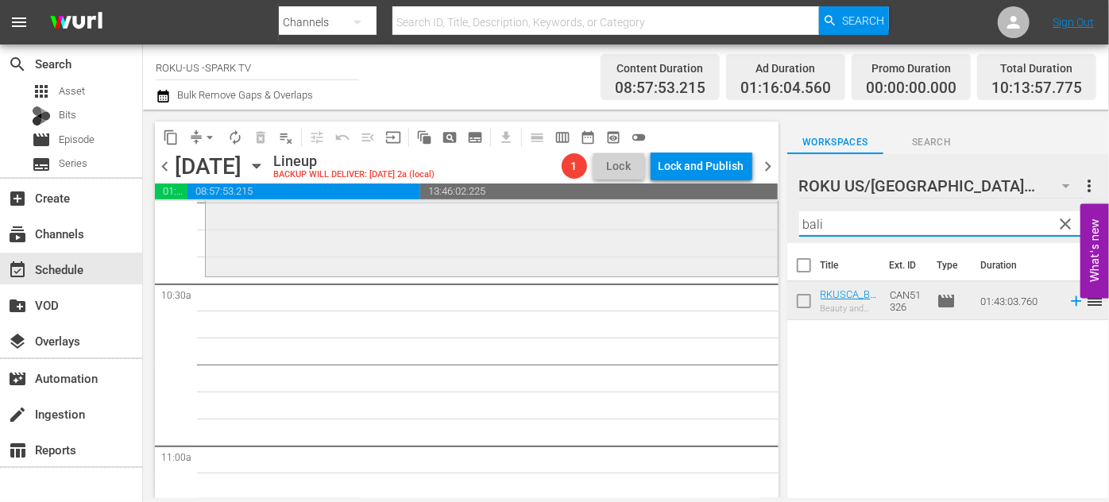
drag, startPoint x: 864, startPoint y: 228, endPoint x: 738, endPoint y: 225, distance: 125.6
click at [739, 224] on div "content_copy compress arrow_drop_down autorenew_outlined delete_forever_outline…" at bounding box center [626, 304] width 966 height 389
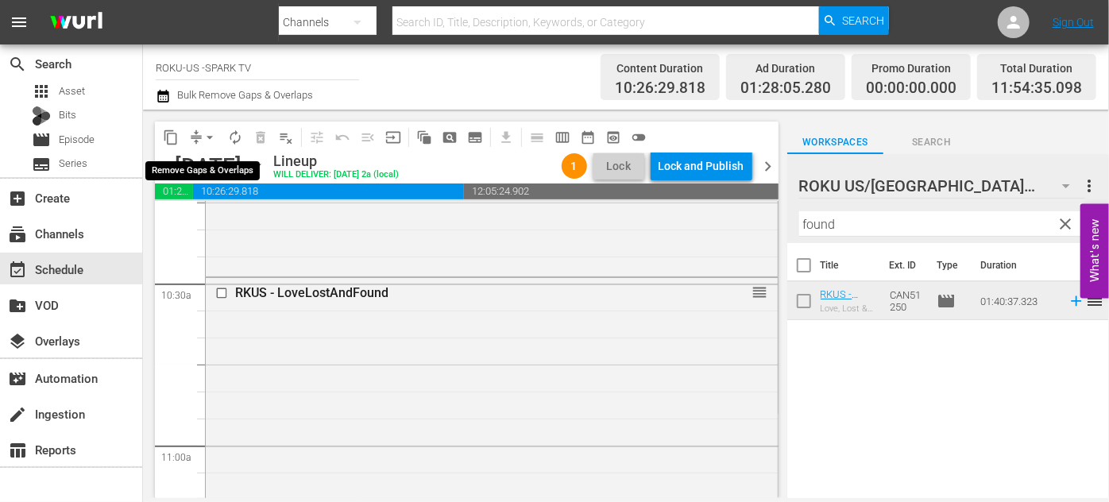
click at [204, 135] on span "arrow_drop_down" at bounding box center [210, 138] width 16 height 16
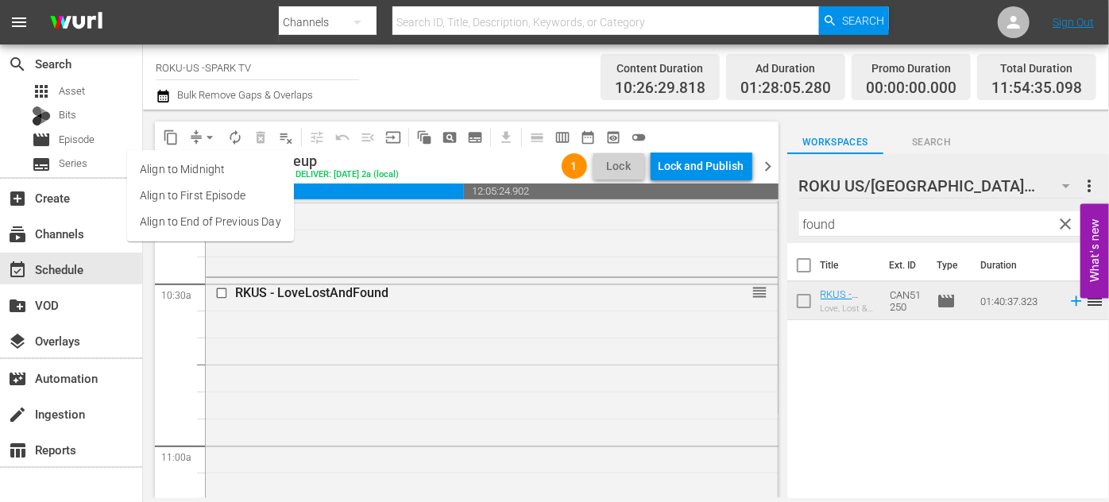
click at [239, 224] on li "Align to End of Previous Day" at bounding box center [210, 222] width 167 height 26
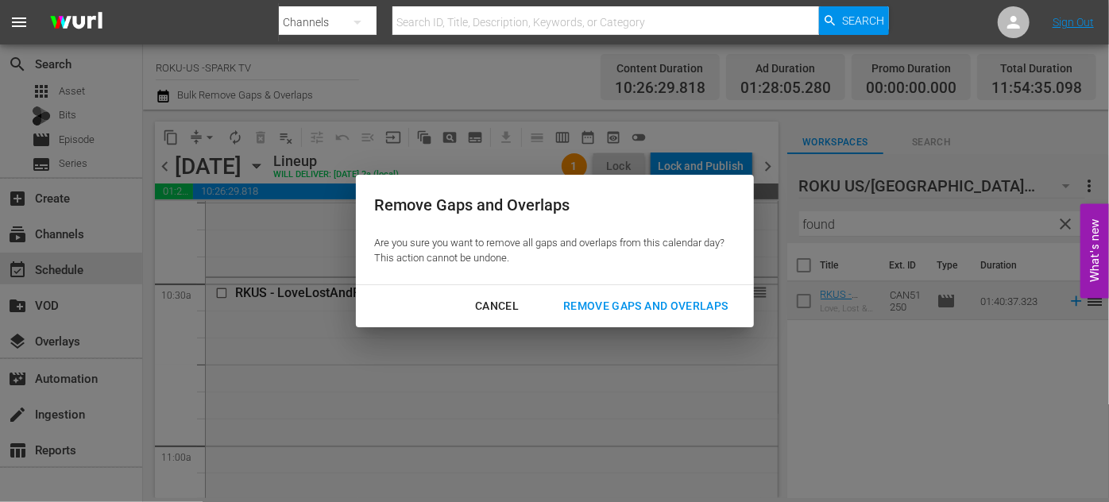
click at [595, 304] on div "Remove Gaps and Overlaps" at bounding box center [646, 306] width 190 height 20
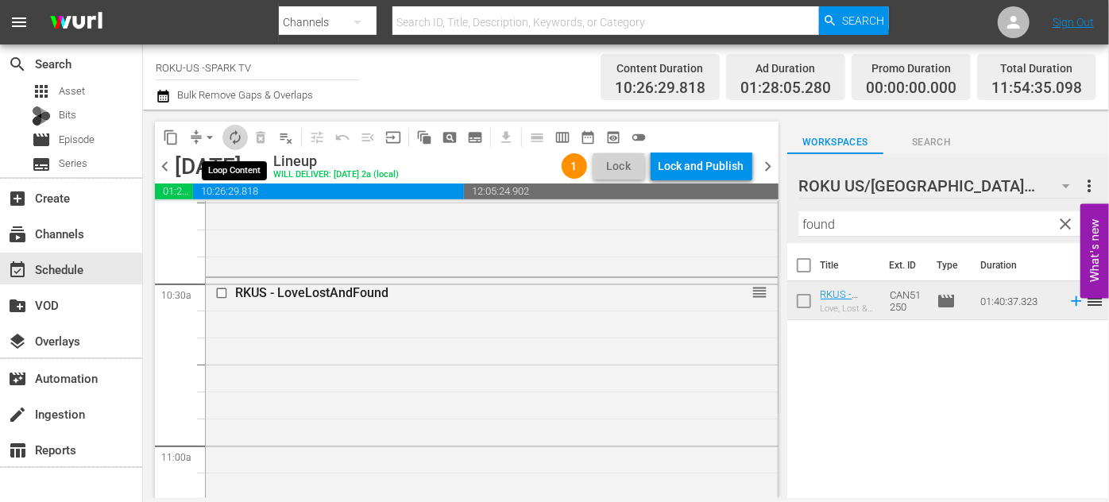
click at [231, 139] on span "autorenew_outlined" at bounding box center [235, 138] width 16 height 16
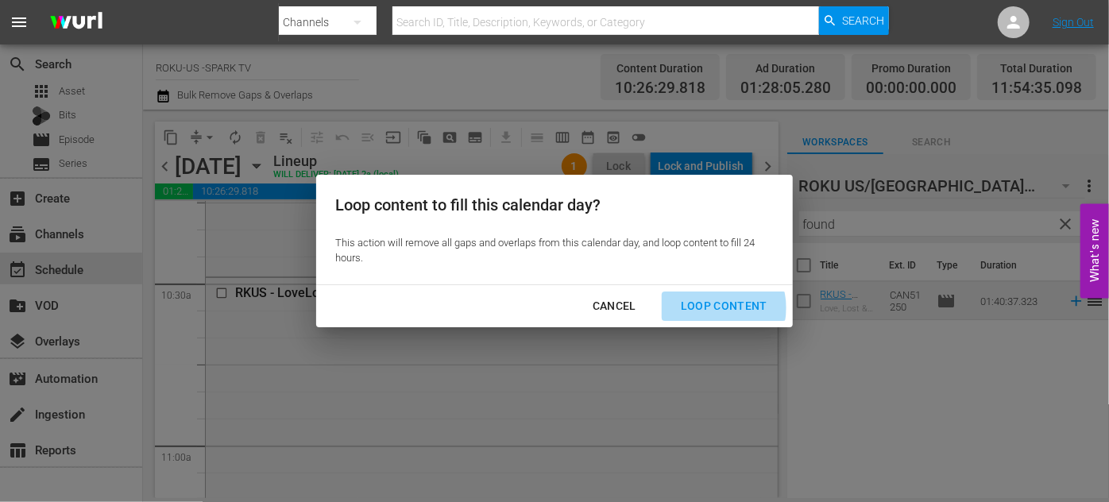
click at [718, 308] on div "Loop Content" at bounding box center [724, 306] width 112 height 20
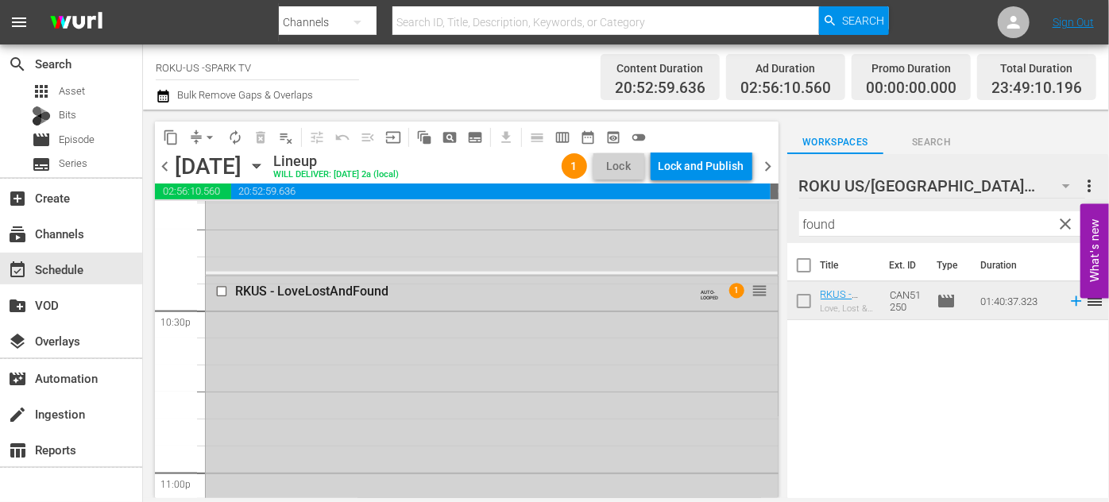
scroll to position [7146, 0]
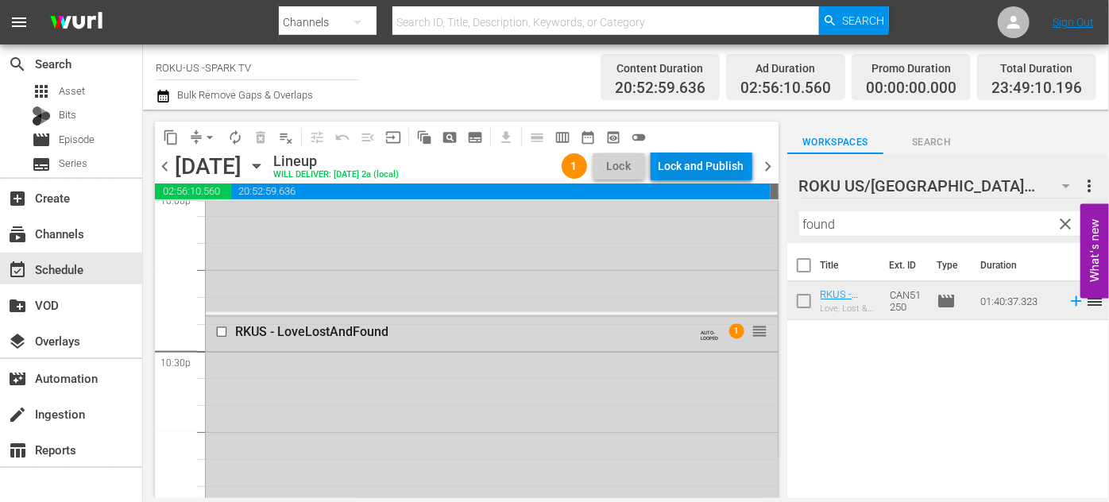
click at [710, 166] on div "Lock and Publish" at bounding box center [702, 166] width 86 height 29
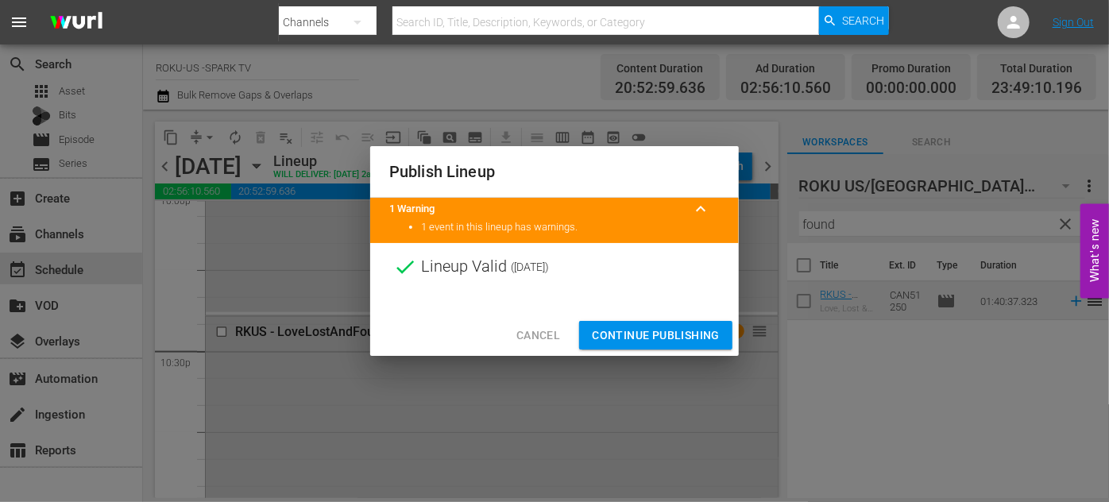
click at [653, 331] on span "Continue Publishing" at bounding box center [656, 336] width 128 height 20
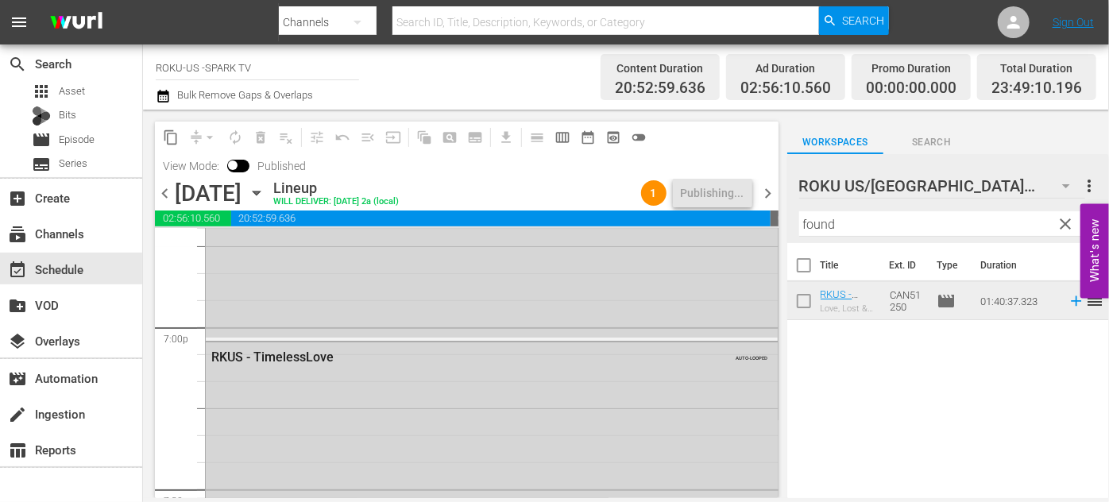
scroll to position [5990, 0]
click at [265, 191] on icon "button" at bounding box center [256, 192] width 17 height 17
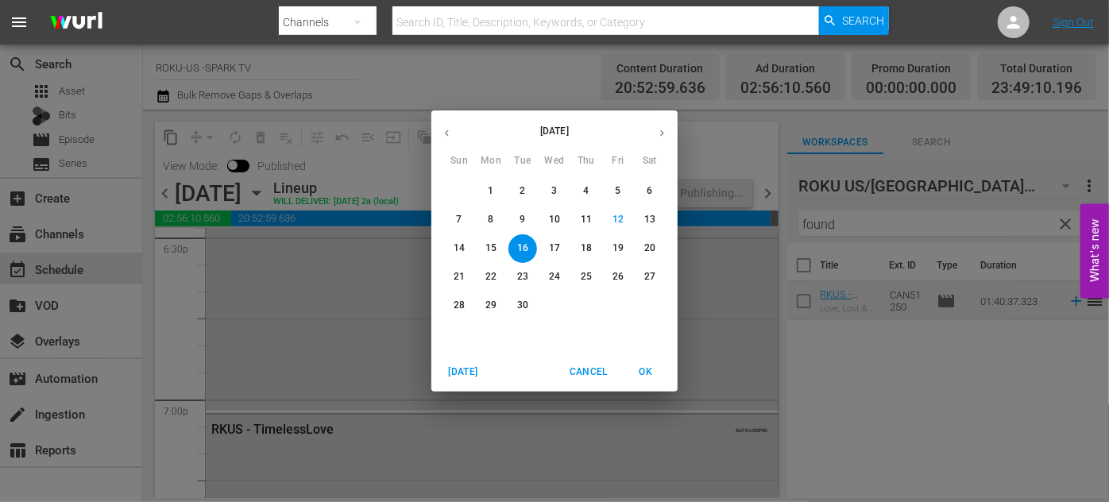
click at [567, 244] on span "17" at bounding box center [554, 249] width 29 height 14
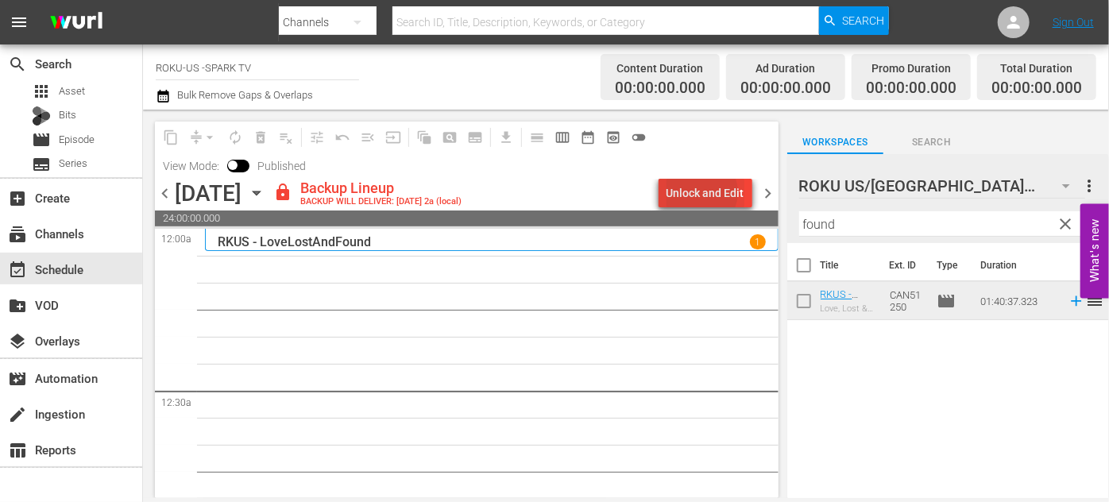
click at [703, 192] on div "Unlock and Edit" at bounding box center [706, 193] width 78 height 29
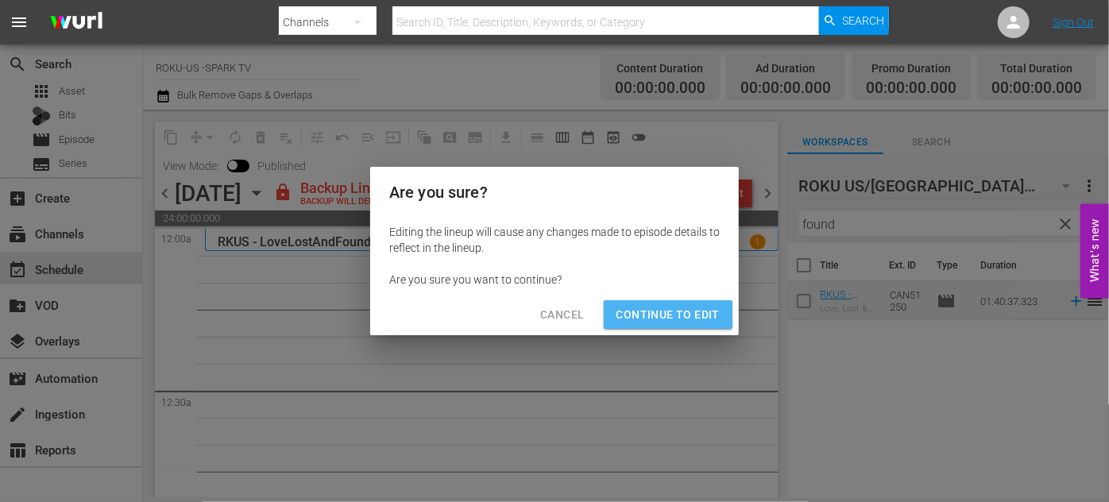
click at [668, 315] on span "Continue to Edit" at bounding box center [668, 315] width 103 height 20
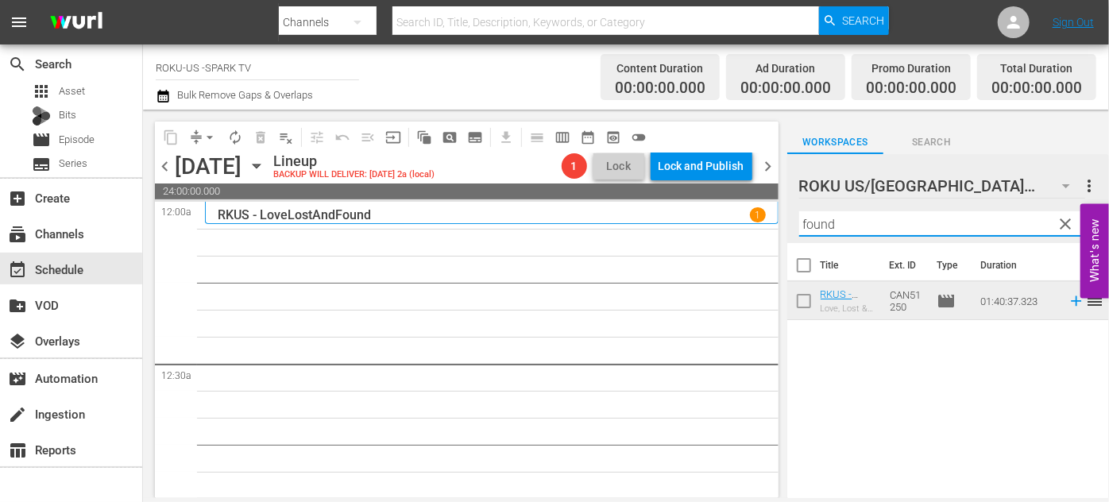
drag, startPoint x: 857, startPoint y: 224, endPoint x: 796, endPoint y: 224, distance: 61.2
click at [796, 224] on div "ROKU US/CA 180 ROKU US/CA more_vert clear Filter by Title found" at bounding box center [949, 198] width 322 height 89
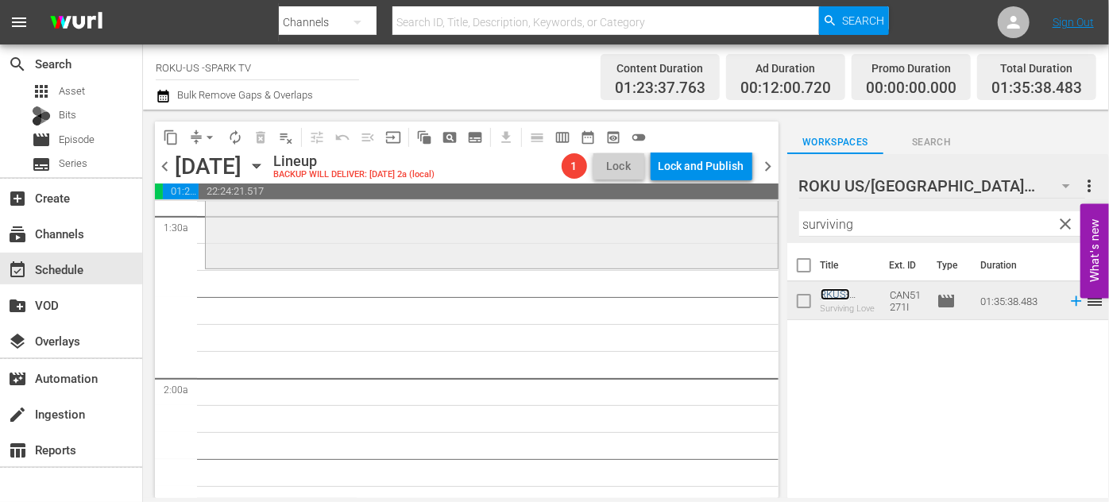
scroll to position [505, 0]
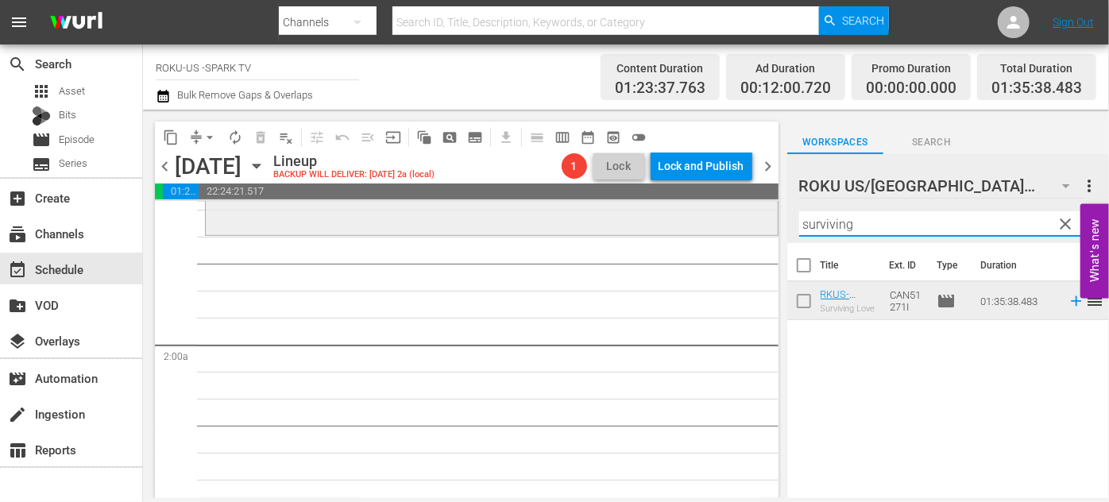
drag, startPoint x: 878, startPoint y: 226, endPoint x: 735, endPoint y: 220, distance: 143.2
click at [735, 220] on div "content_copy compress arrow_drop_down autorenew_outlined delete_forever_outline…" at bounding box center [626, 304] width 966 height 389
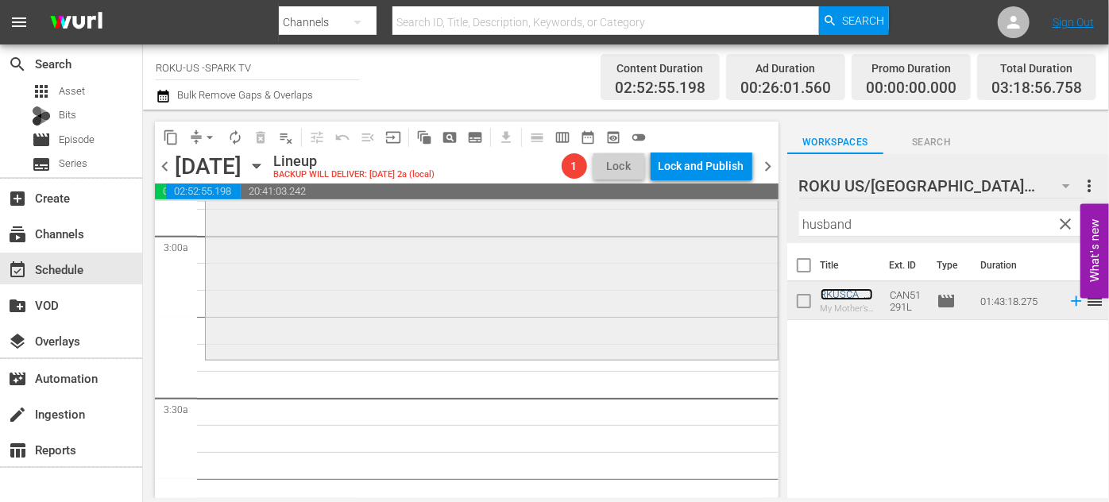
scroll to position [1011, 0]
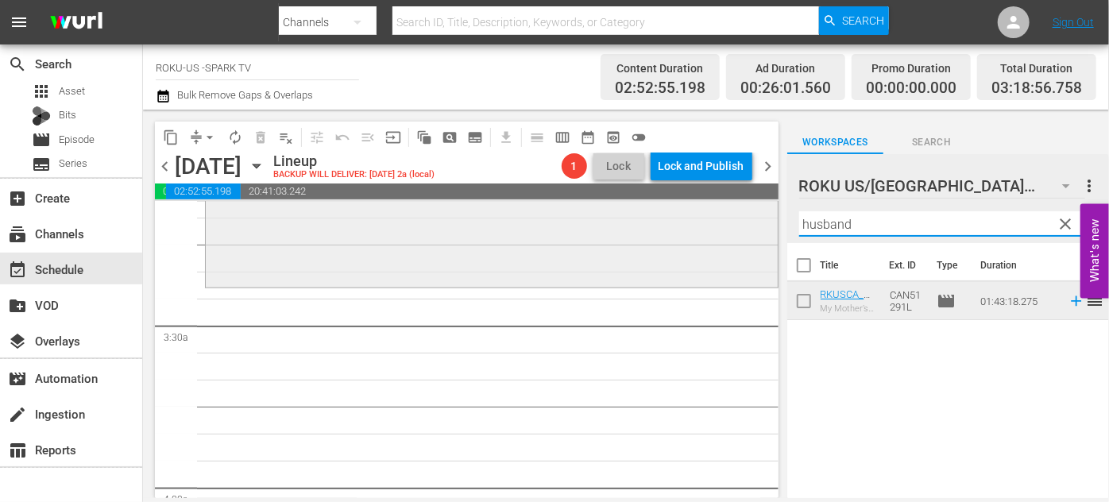
drag, startPoint x: 857, startPoint y: 226, endPoint x: 728, endPoint y: 221, distance: 129.6
click at [728, 221] on div "content_copy compress arrow_drop_down autorenew_outlined delete_forever_outline…" at bounding box center [626, 304] width 966 height 389
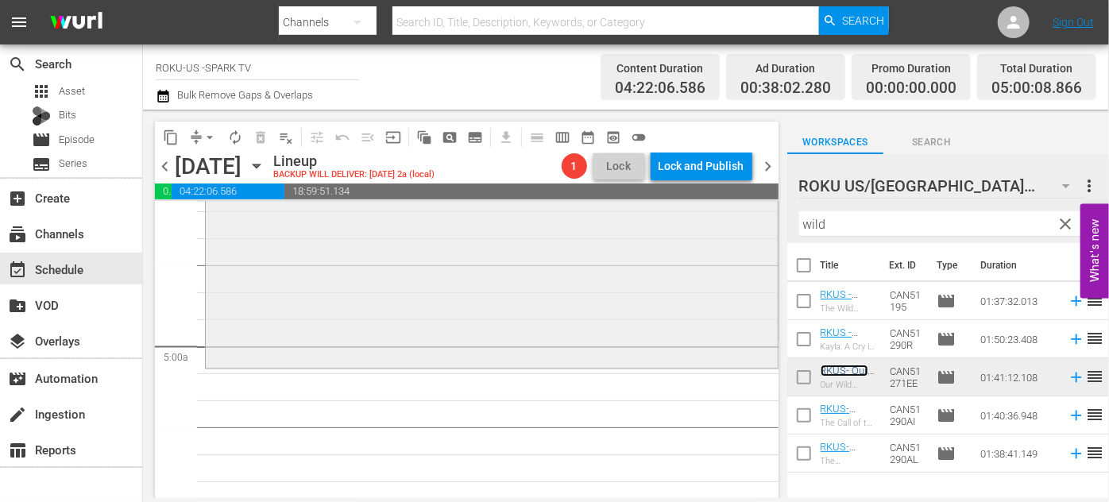
scroll to position [1517, 0]
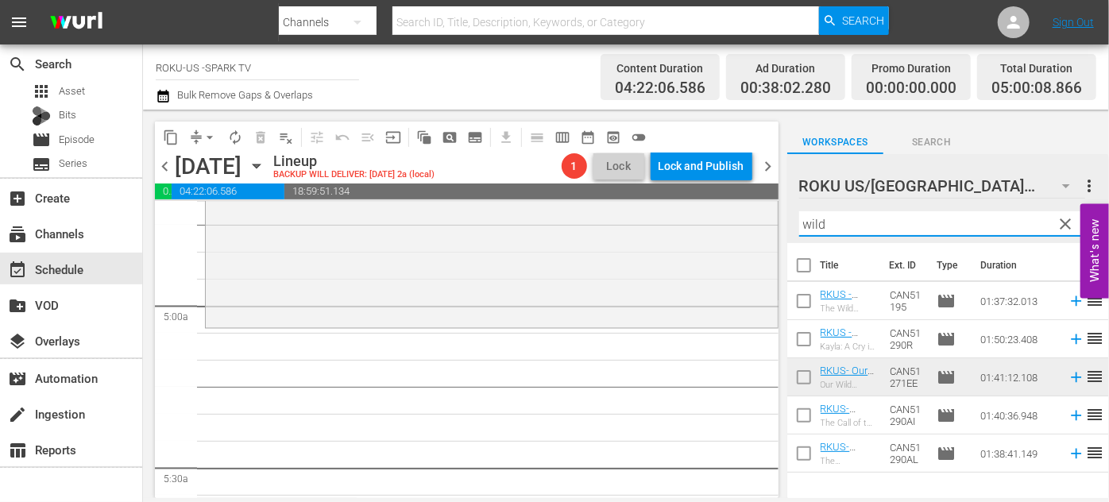
drag, startPoint x: 838, startPoint y: 226, endPoint x: 769, endPoint y: 223, distance: 68.4
click at [769, 223] on div "content_copy compress arrow_drop_down autorenew_outlined delete_forever_outline…" at bounding box center [626, 304] width 966 height 389
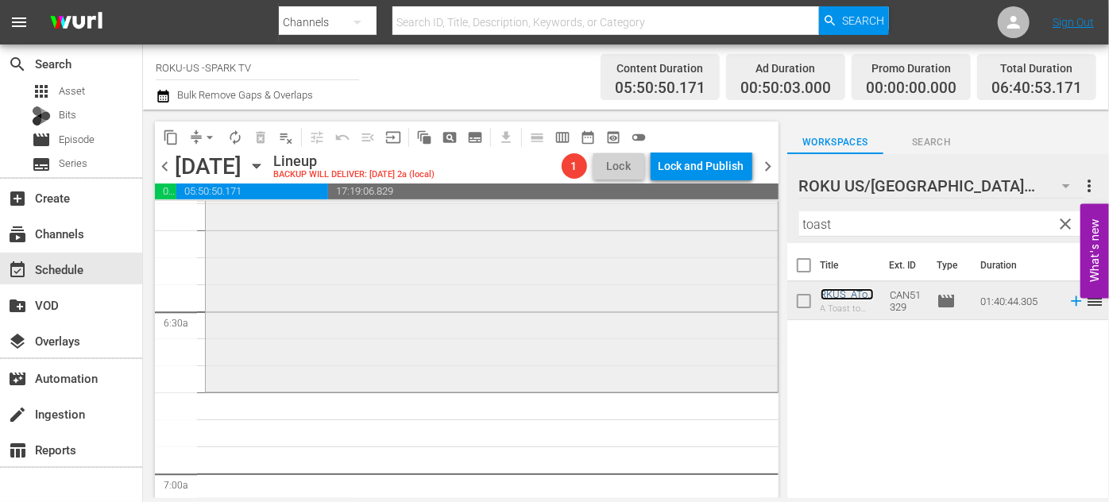
scroll to position [2022, 0]
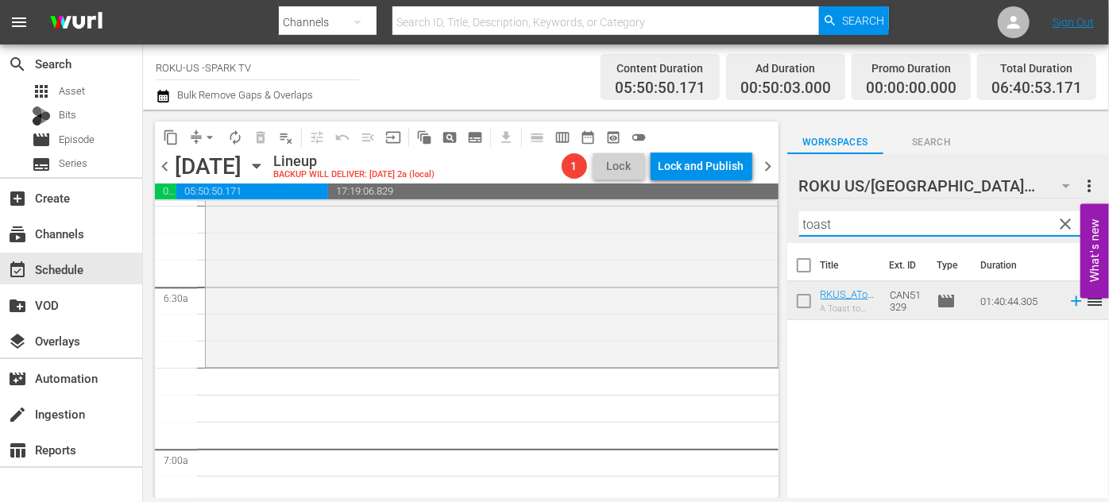
drag, startPoint x: 852, startPoint y: 221, endPoint x: 777, endPoint y: 222, distance: 74.7
click at [777, 222] on div "content_copy compress arrow_drop_down autorenew_outlined delete_forever_outline…" at bounding box center [626, 304] width 966 height 389
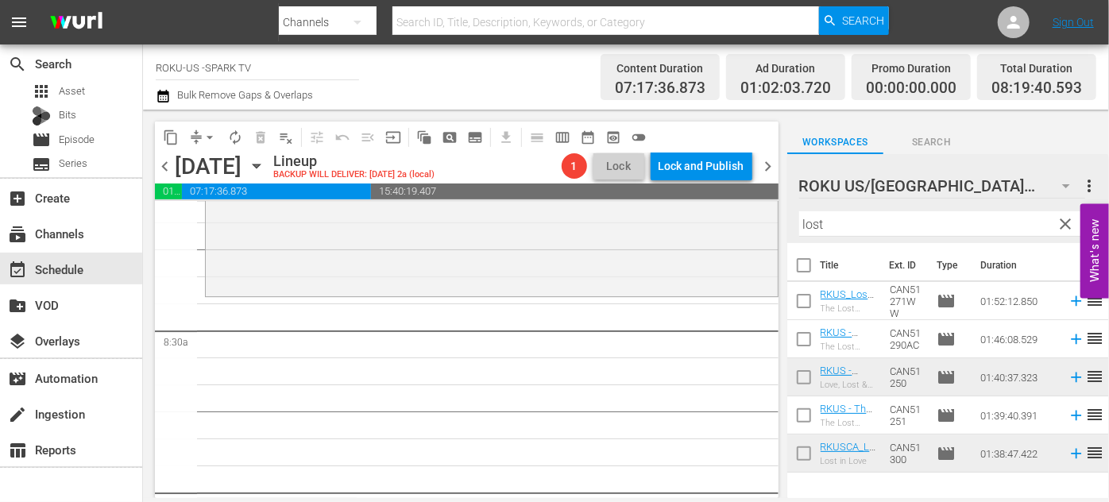
scroll to position [2673, 0]
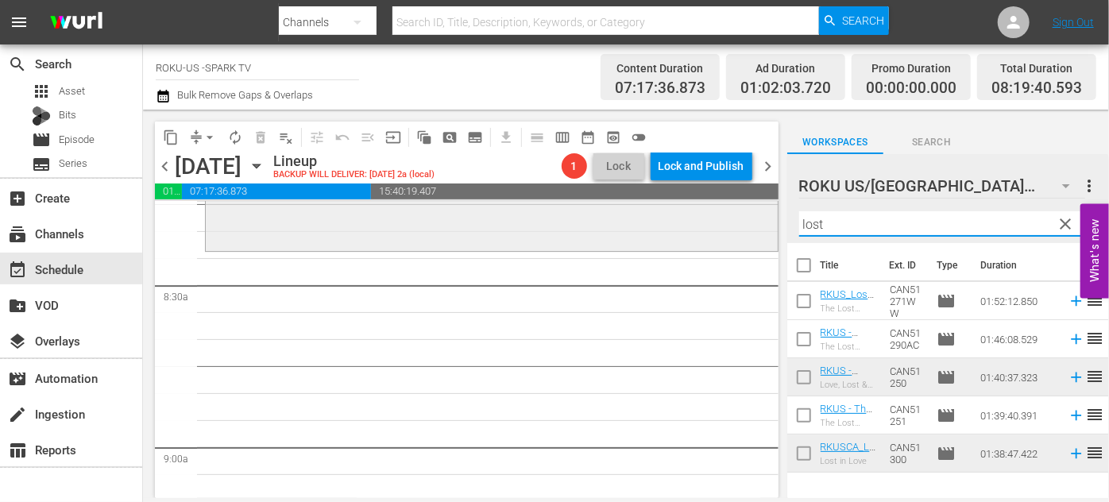
drag, startPoint x: 852, startPoint y: 226, endPoint x: 734, endPoint y: 230, distance: 117.7
click at [734, 230] on div "content_copy compress arrow_drop_down autorenew_outlined delete_forever_outline…" at bounding box center [626, 304] width 966 height 389
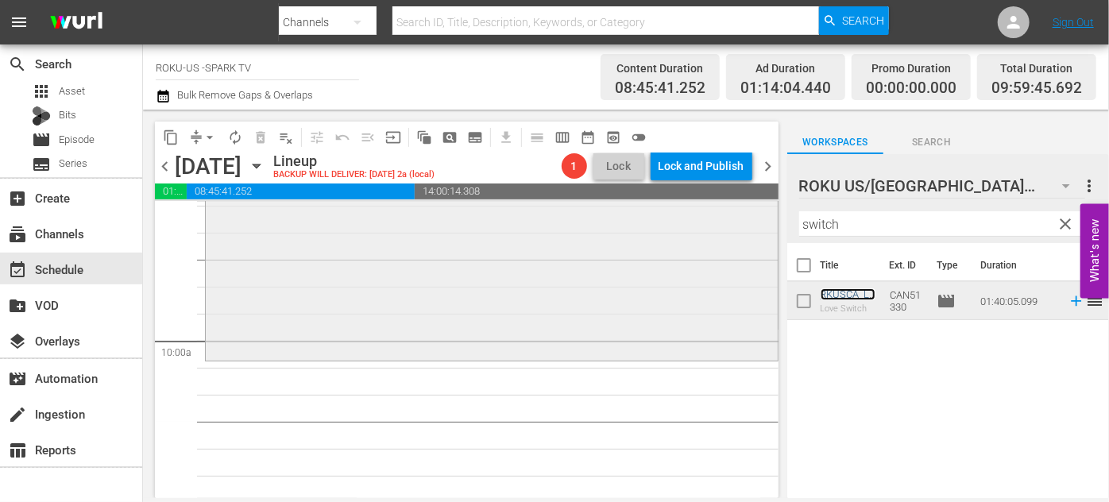
scroll to position [3106, 0]
drag, startPoint x: 865, startPoint y: 224, endPoint x: 764, endPoint y: 227, distance: 101.0
click at [764, 227] on div "content_copy compress arrow_drop_down autorenew_outlined delete_forever_outline…" at bounding box center [626, 304] width 966 height 389
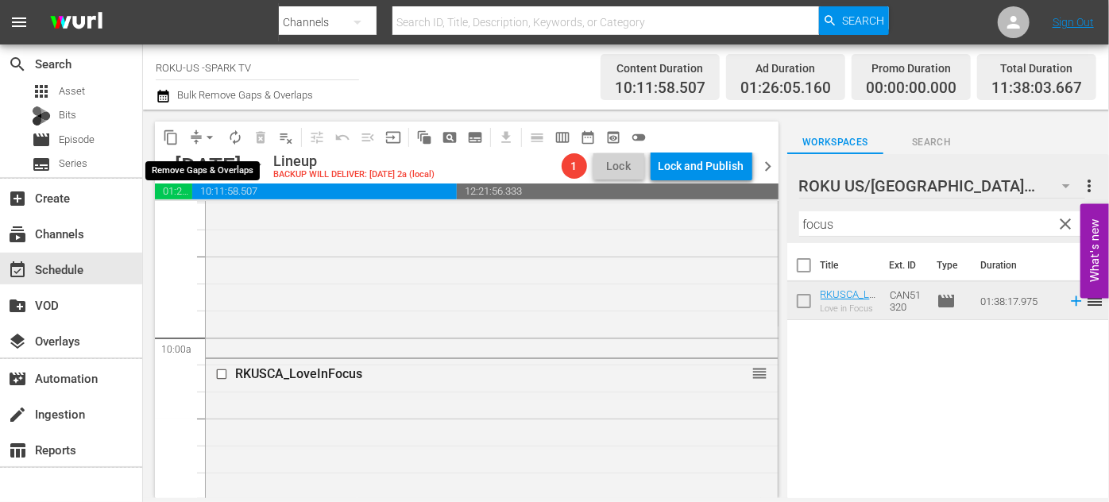
click at [215, 137] on span "arrow_drop_down" at bounding box center [210, 138] width 16 height 16
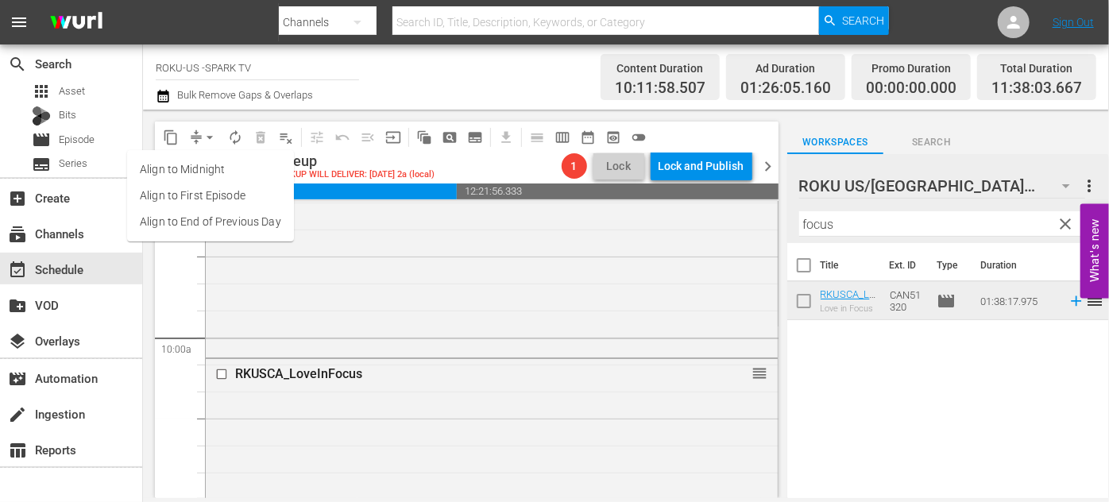
click at [236, 219] on li "Align to End of Previous Day" at bounding box center [210, 222] width 167 height 26
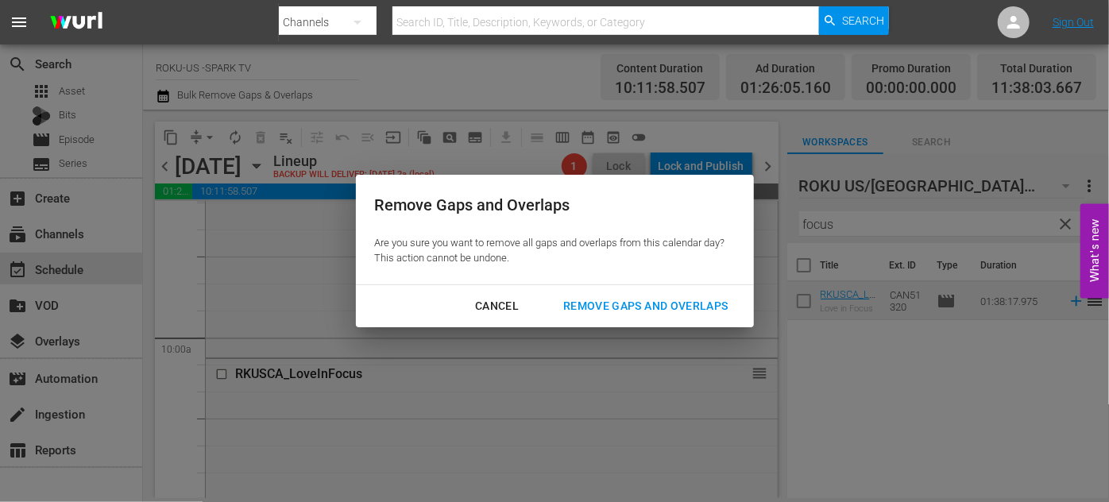
click at [628, 304] on div "Remove Gaps and Overlaps" at bounding box center [646, 306] width 190 height 20
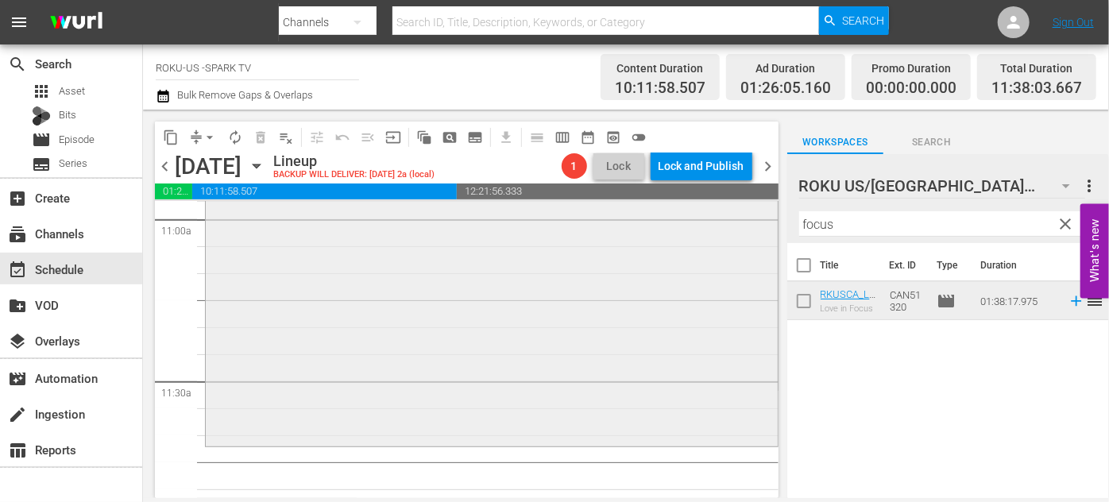
scroll to position [3540, 0]
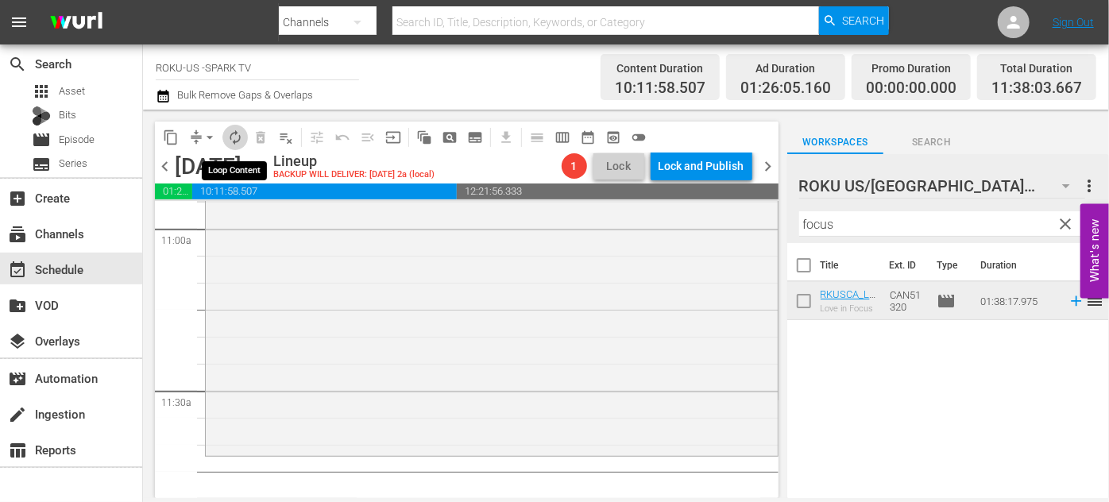
click at [242, 139] on span "autorenew_outlined" at bounding box center [235, 138] width 16 height 16
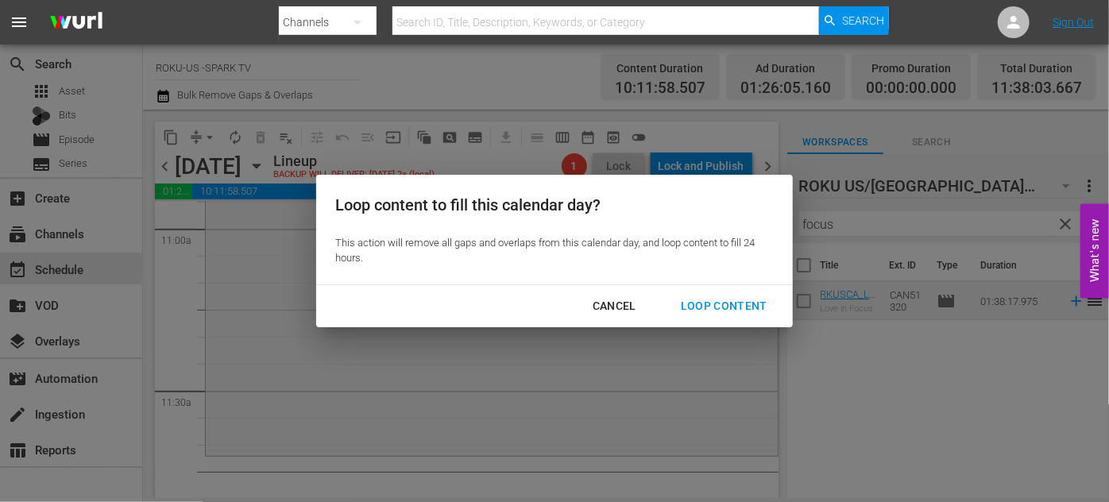
click at [731, 303] on div "Loop Content" at bounding box center [724, 306] width 112 height 20
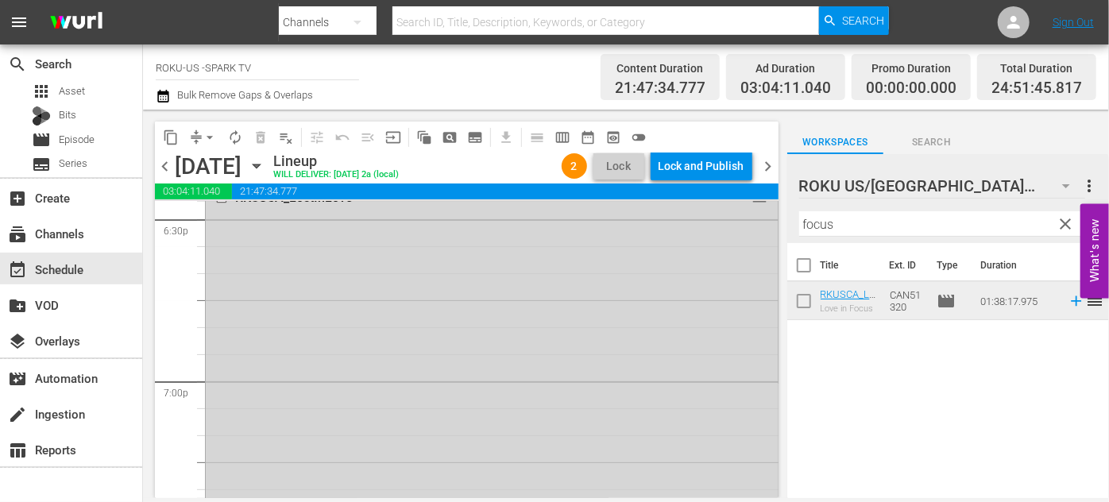
scroll to position [5908, 0]
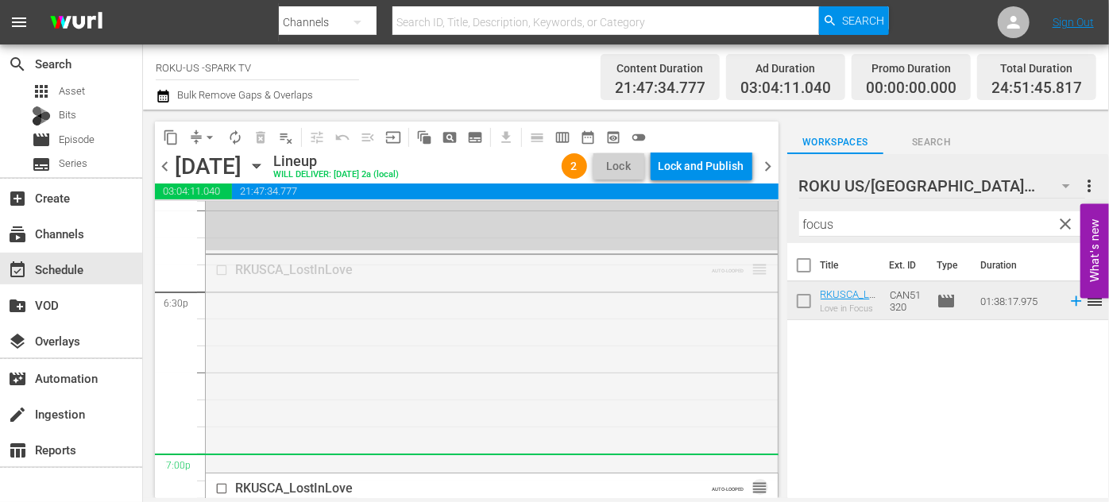
drag, startPoint x: 741, startPoint y: 328, endPoint x: 725, endPoint y: 456, distance: 128.9
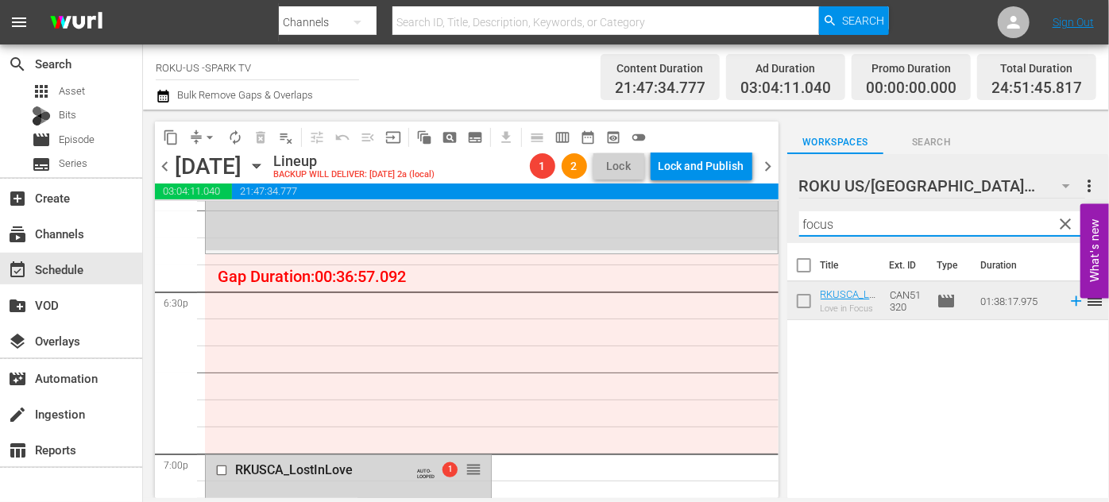
drag, startPoint x: 842, startPoint y: 217, endPoint x: 803, endPoint y: 223, distance: 39.5
click at [803, 223] on input "focus" at bounding box center [948, 223] width 298 height 25
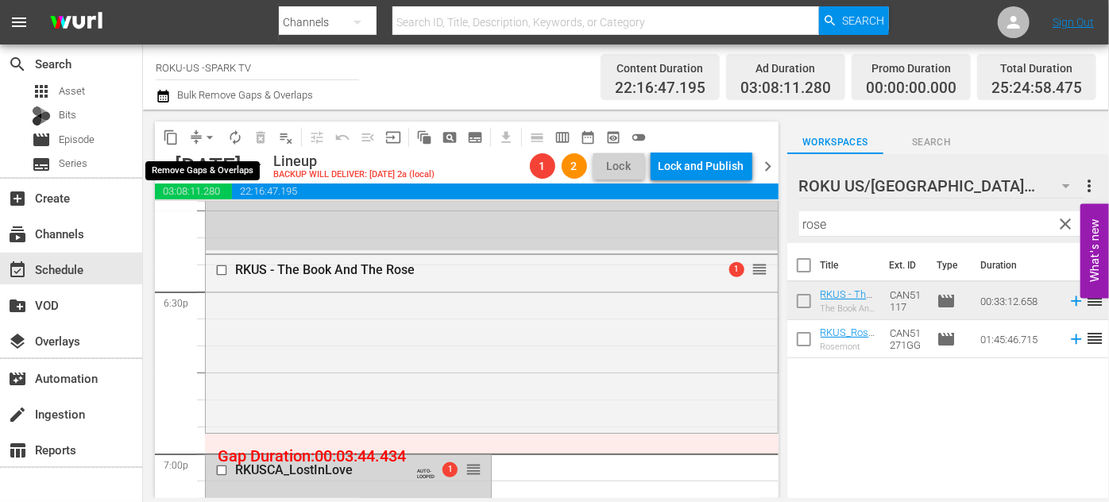
click at [206, 138] on span "arrow_drop_down" at bounding box center [210, 138] width 16 height 16
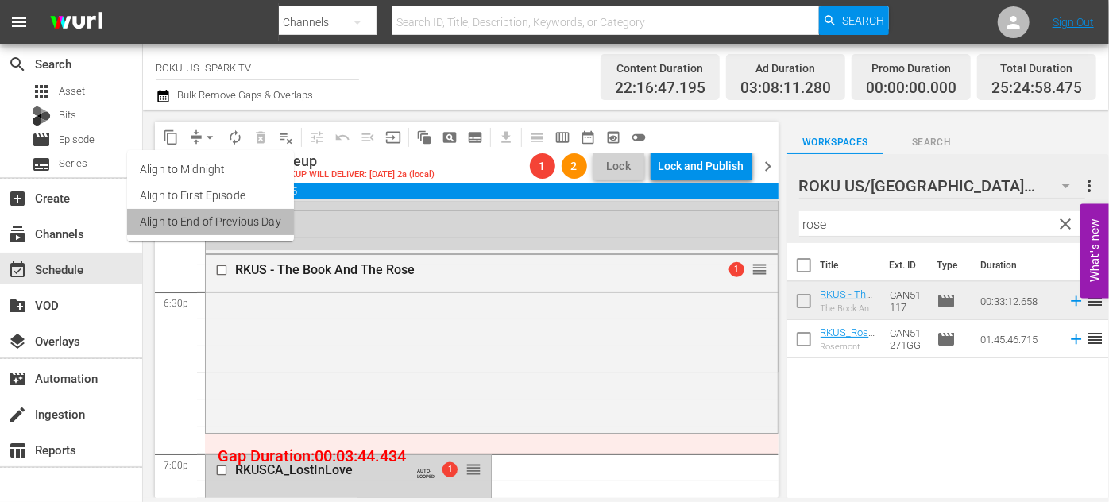
click at [218, 211] on li "Align to End of Previous Day" at bounding box center [210, 222] width 167 height 26
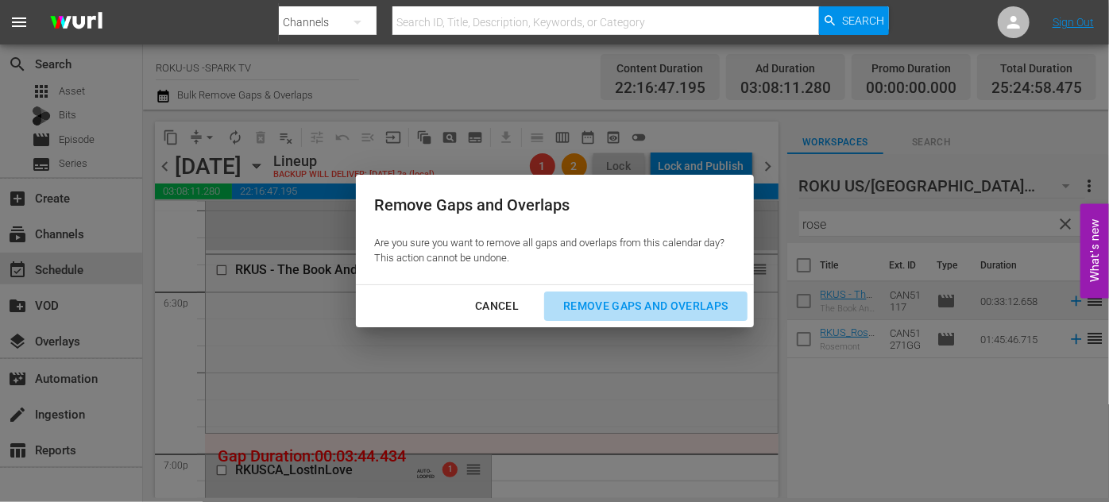
click at [636, 302] on div "Remove Gaps and Overlaps" at bounding box center [646, 306] width 190 height 20
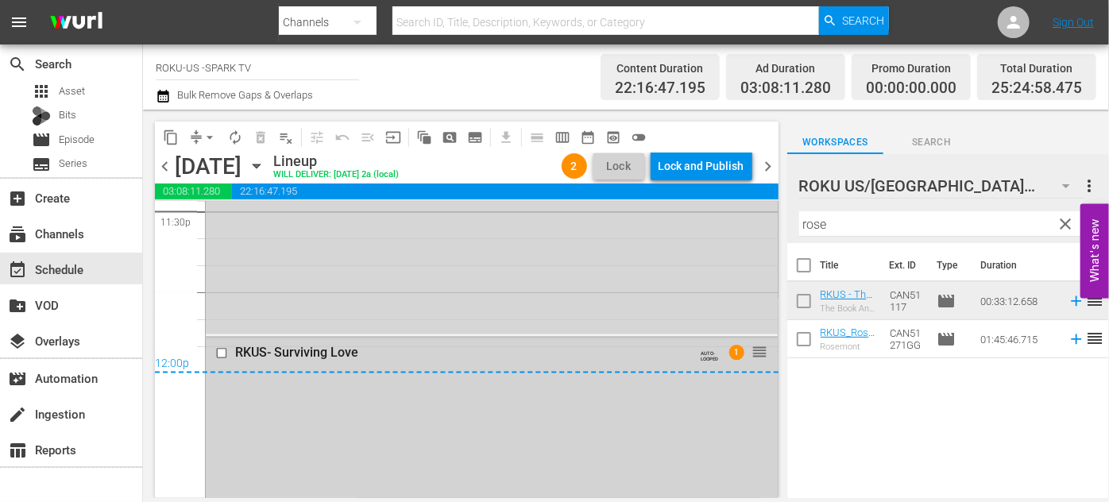
scroll to position [7605, 0]
click at [218, 359] on input "checkbox" at bounding box center [223, 359] width 17 height 14
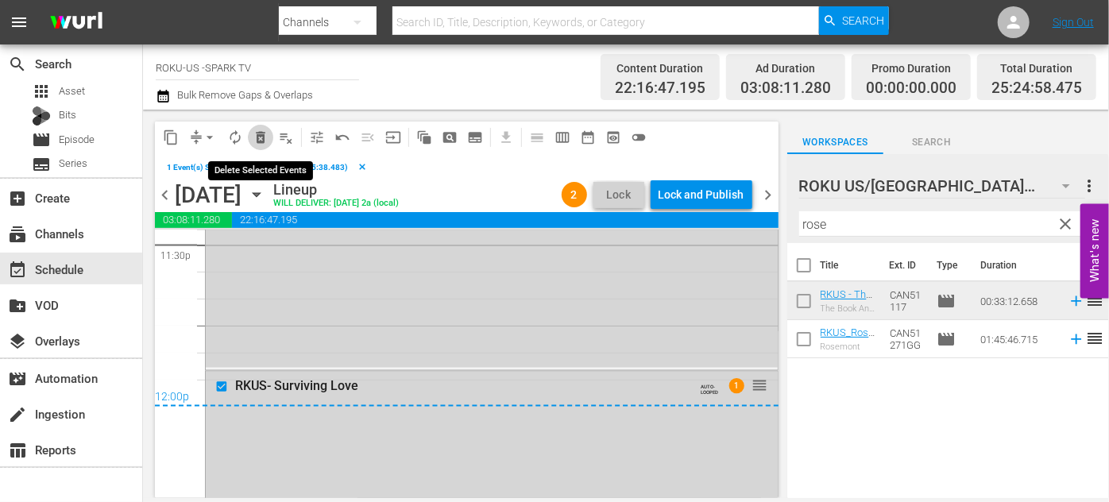
click at [259, 143] on span "delete_forever_outlined" at bounding box center [261, 138] width 16 height 16
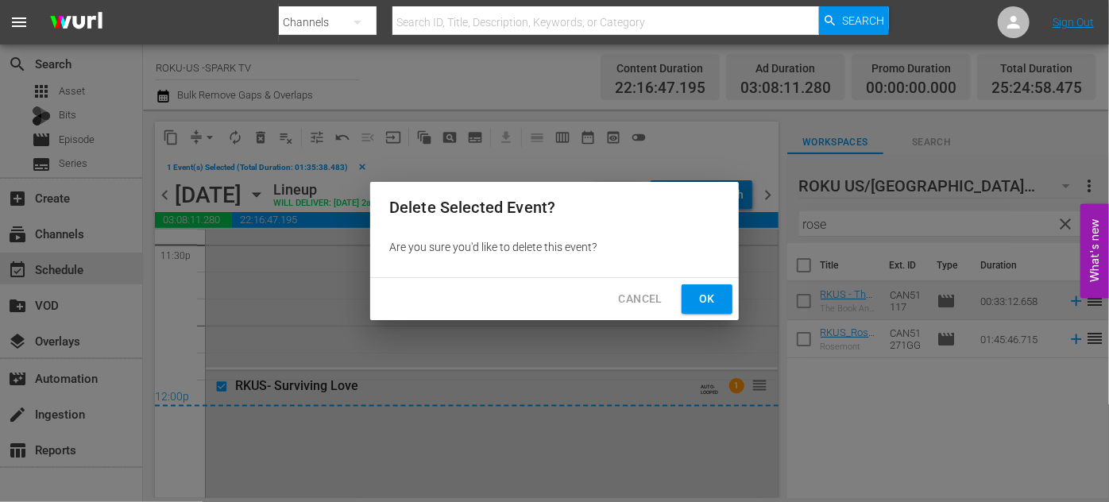
click at [707, 304] on span "Ok" at bounding box center [707, 299] width 25 height 20
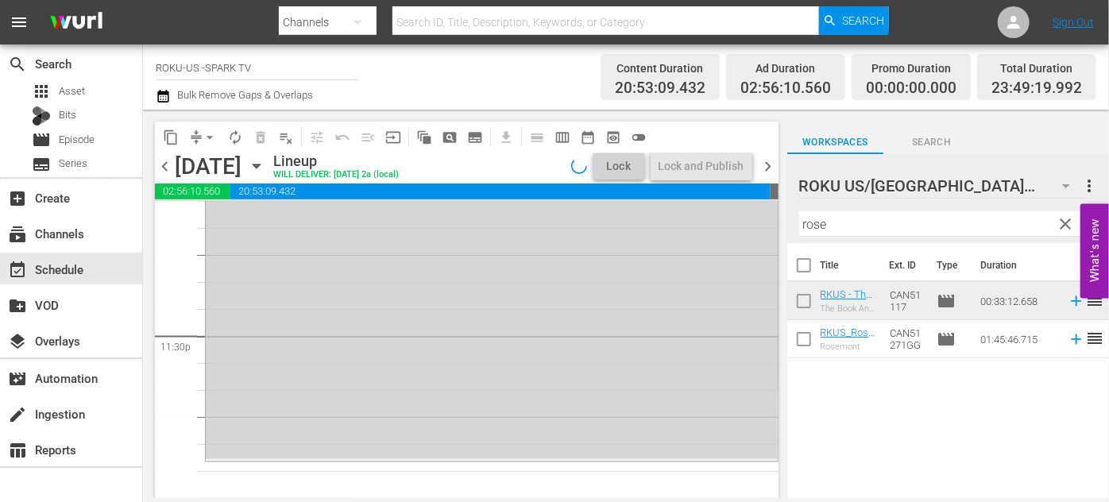
scroll to position [7485, 0]
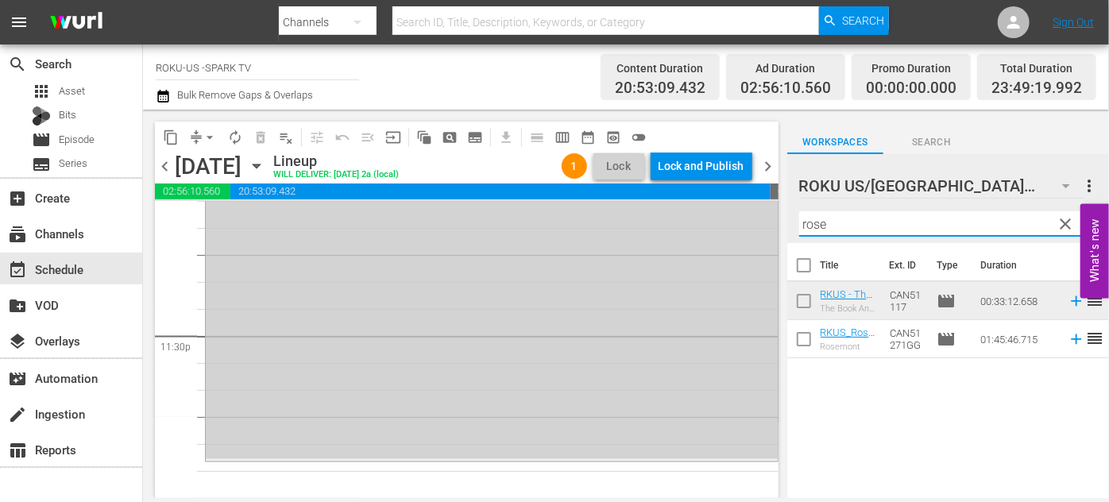
drag, startPoint x: 843, startPoint y: 218, endPoint x: 756, endPoint y: 219, distance: 87.4
click at [756, 219] on div "content_copy compress arrow_drop_down autorenew_outlined delete_forever_outline…" at bounding box center [626, 304] width 966 height 389
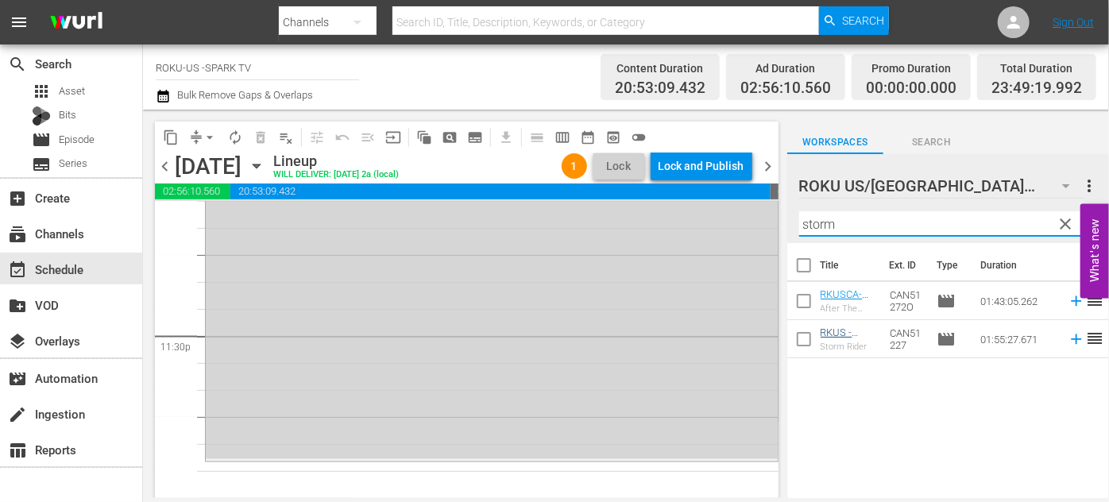
type input "storm"
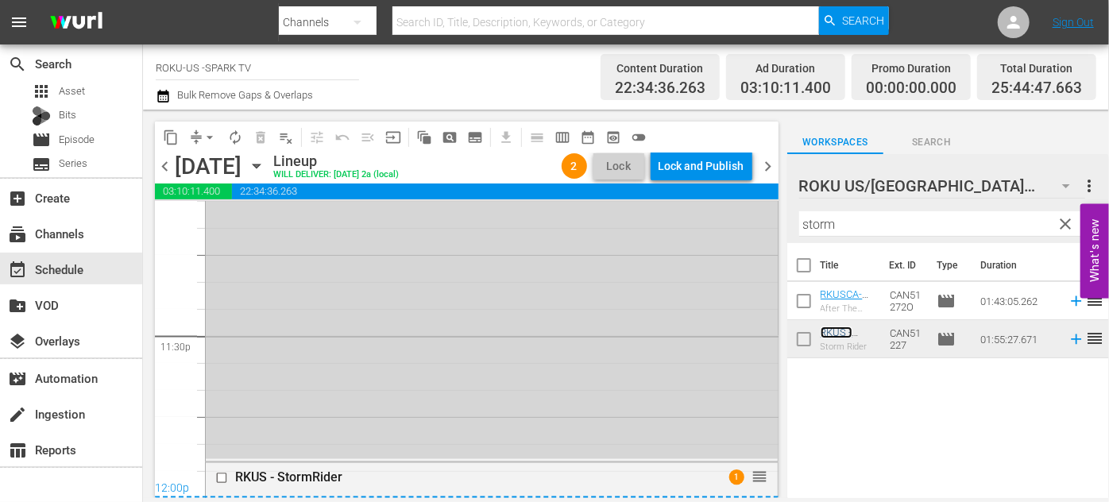
scroll to position [7605, 0]
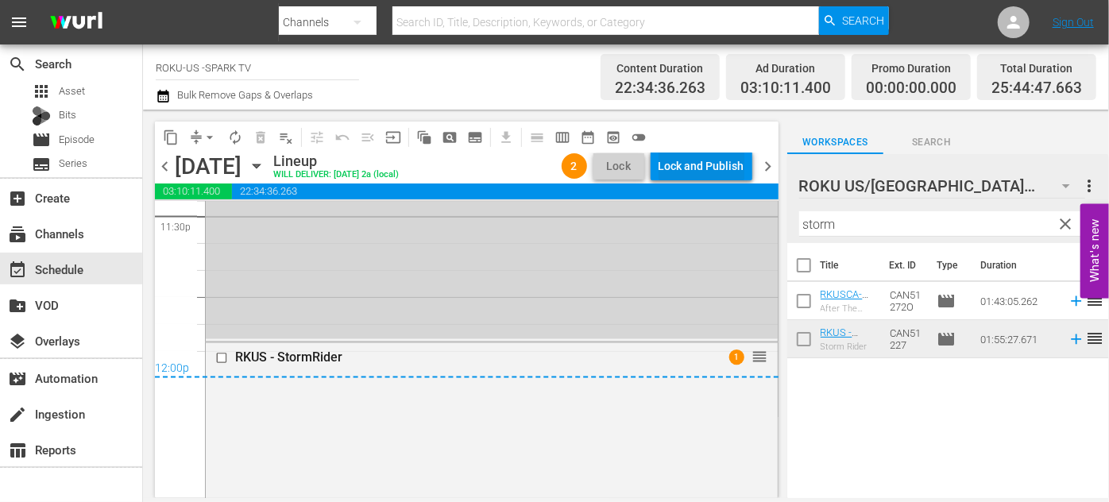
click at [664, 168] on div "Lock and Publish" at bounding box center [702, 166] width 86 height 29
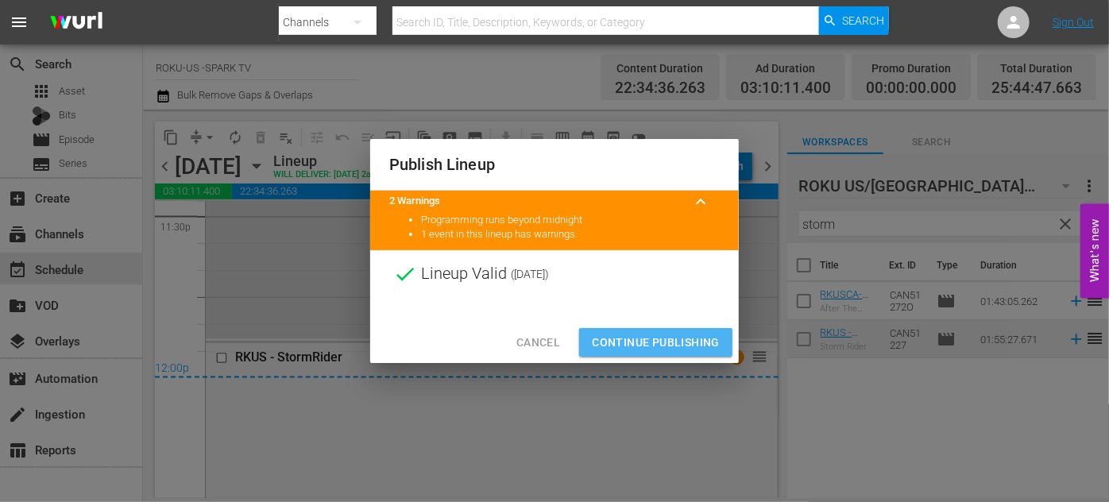
click at [668, 344] on span "Continue Publishing" at bounding box center [656, 343] width 128 height 20
